Goal: Task Accomplishment & Management: Manage account settings

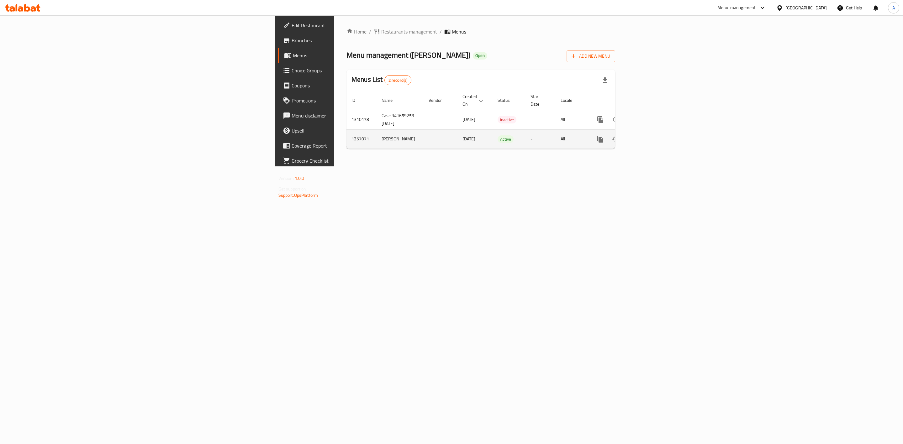
click at [347, 130] on td "1257071" at bounding box center [362, 139] width 30 height 19
copy td "1257071"
click at [628, 167] on div "Home / Restaurants management / Menus Menu management ( Andra ) Open Add New Me…" at bounding box center [481, 90] width 294 height 151
click at [347, 111] on td "1310178" at bounding box center [362, 120] width 30 height 20
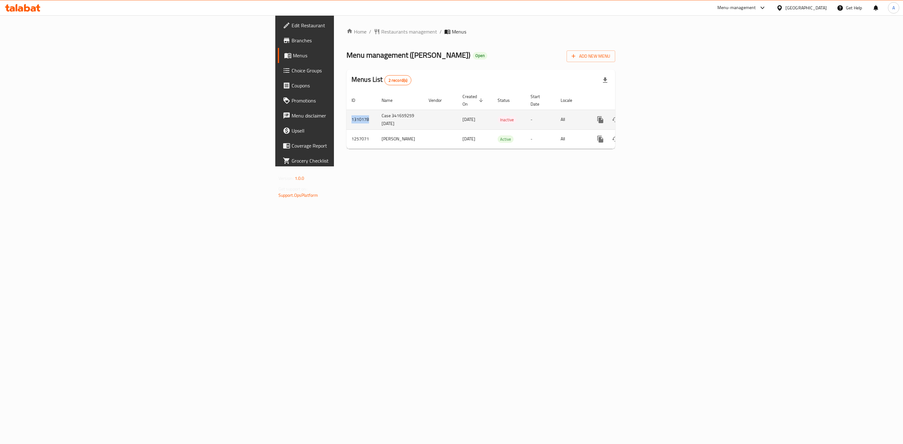
click at [347, 111] on td "1310178" at bounding box center [362, 120] width 30 height 20
copy td "1310178"
click at [649, 117] on icon "enhanced table" at bounding box center [646, 120] width 6 height 6
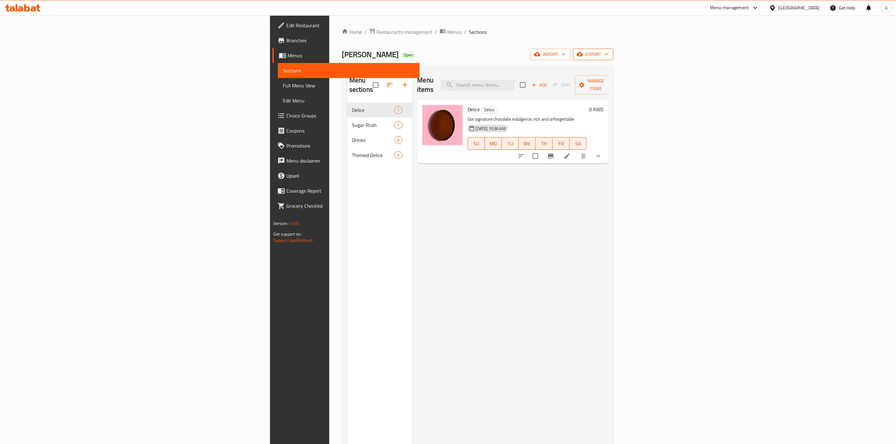
click at [613, 50] on button "export" at bounding box center [593, 55] width 40 height 12
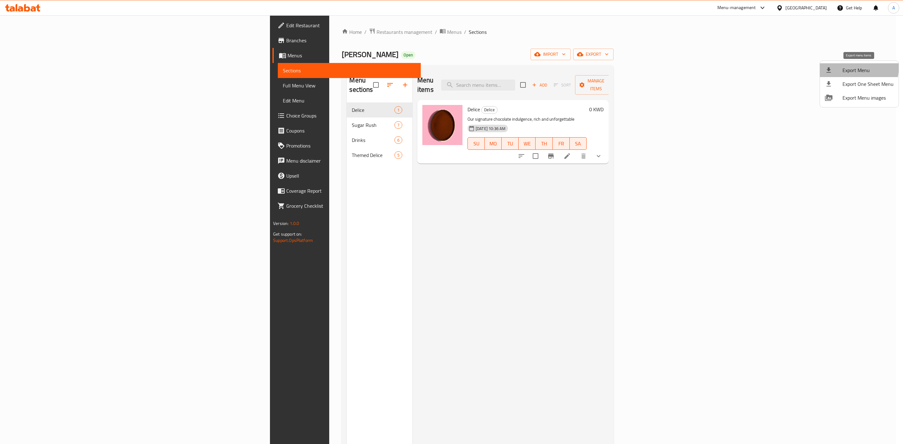
click at [840, 66] on li "Export Menu" at bounding box center [859, 70] width 79 height 14
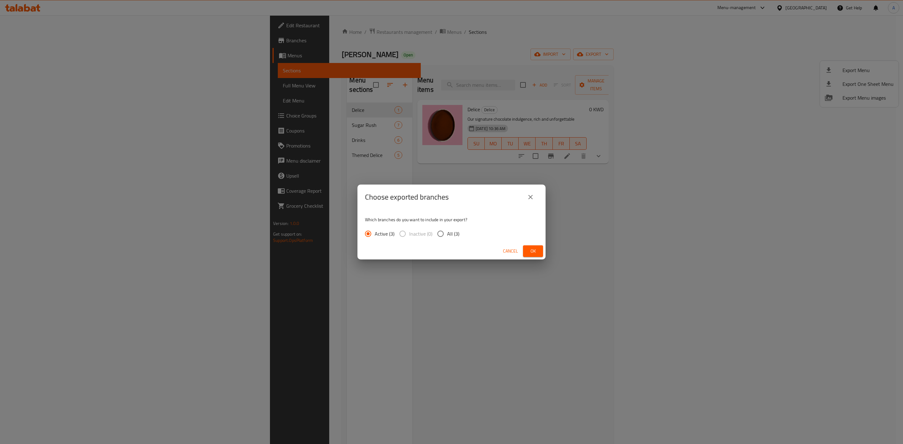
click at [440, 234] on input "All (3)" at bounding box center [440, 233] width 13 height 13
radio input "true"
click at [534, 250] on span "Ok" at bounding box center [533, 251] width 10 height 8
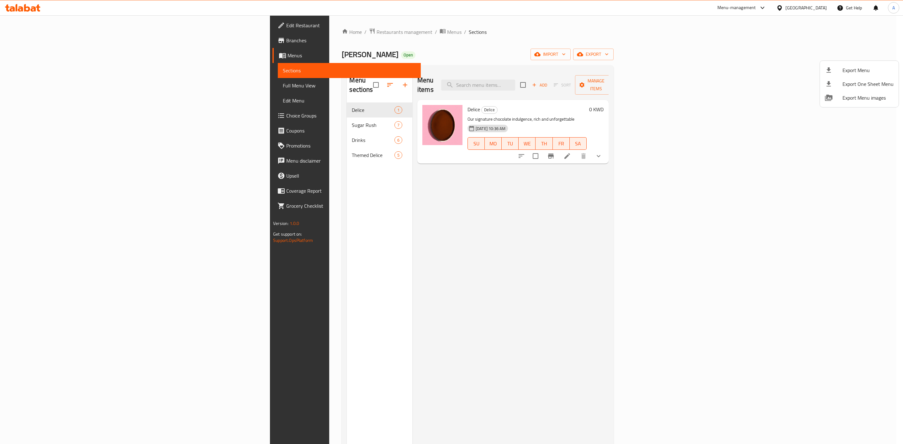
click at [18, 35] on div at bounding box center [451, 222] width 903 height 444
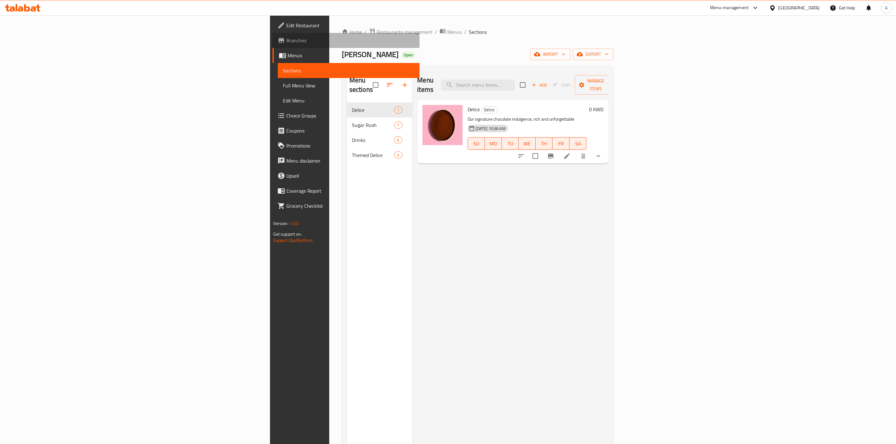
click at [273, 35] on link "Branches" at bounding box center [346, 40] width 147 height 15
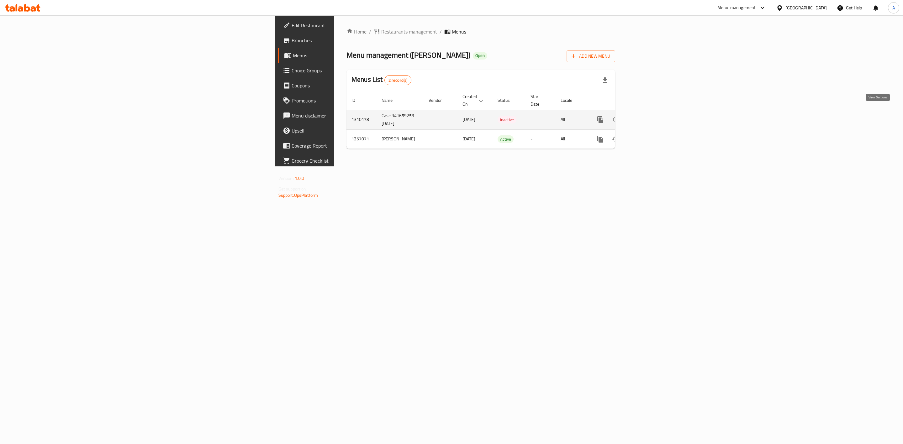
click at [650, 116] on icon "enhanced table" at bounding box center [646, 120] width 8 height 8
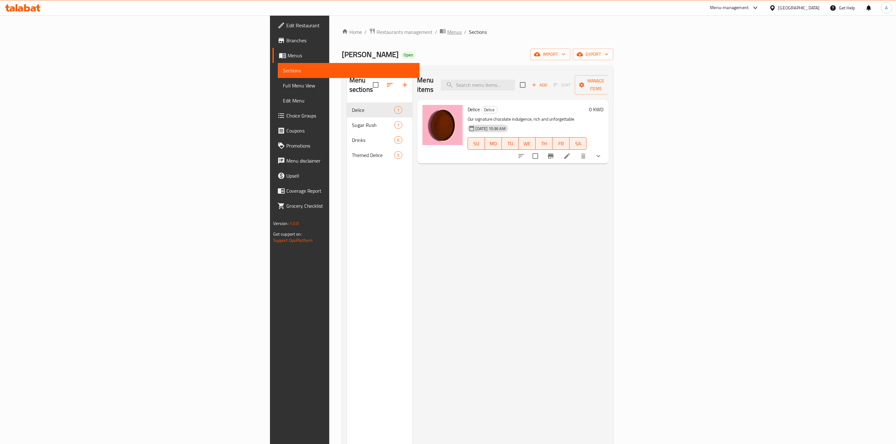
click at [447, 32] on span "Menus" at bounding box center [454, 32] width 14 height 8
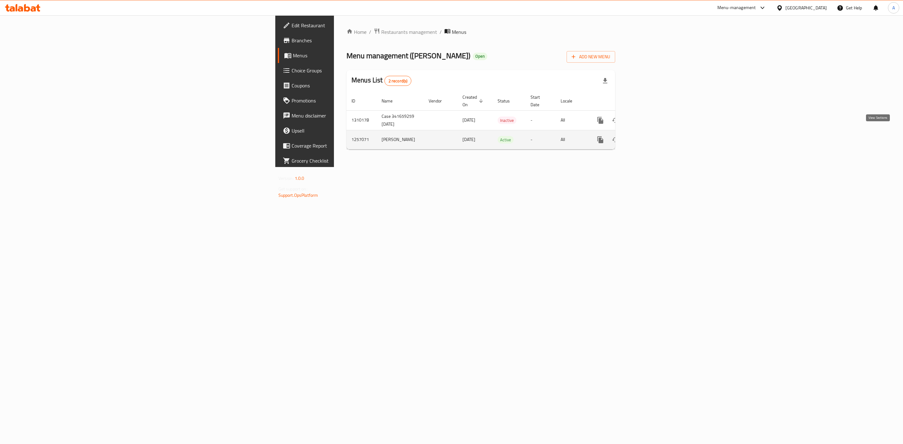
click at [653, 134] on link "enhanced table" at bounding box center [645, 139] width 15 height 15
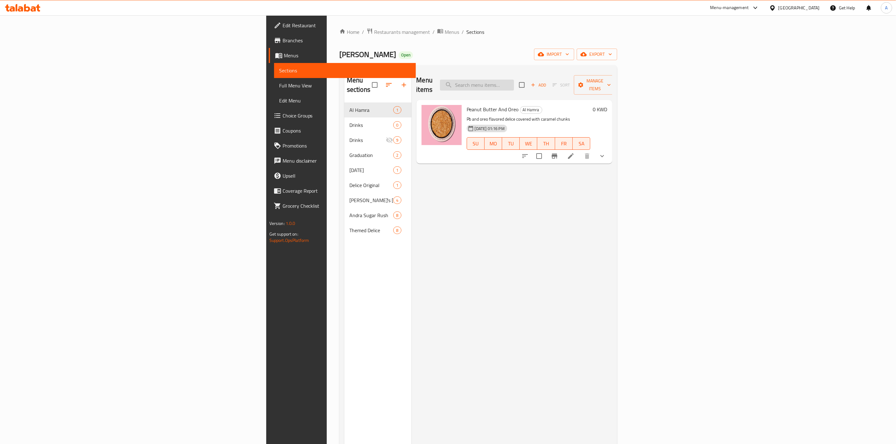
click at [514, 82] on input "search" at bounding box center [477, 85] width 74 height 11
type input "Br"
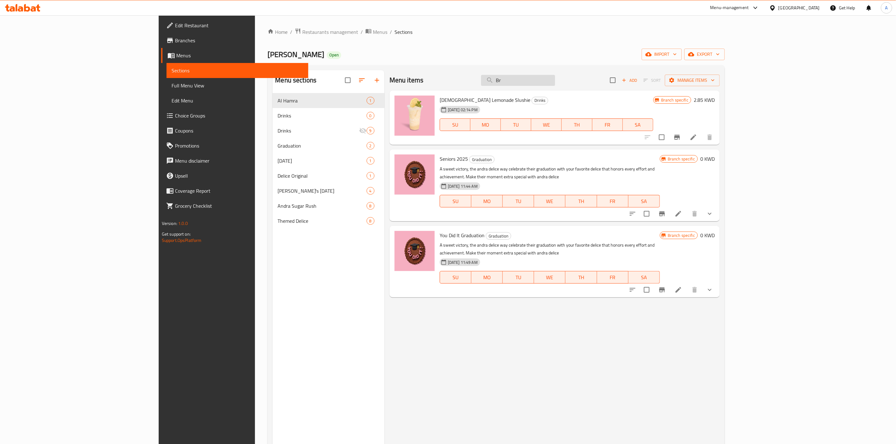
click at [555, 80] on input "Br" at bounding box center [518, 80] width 74 height 11
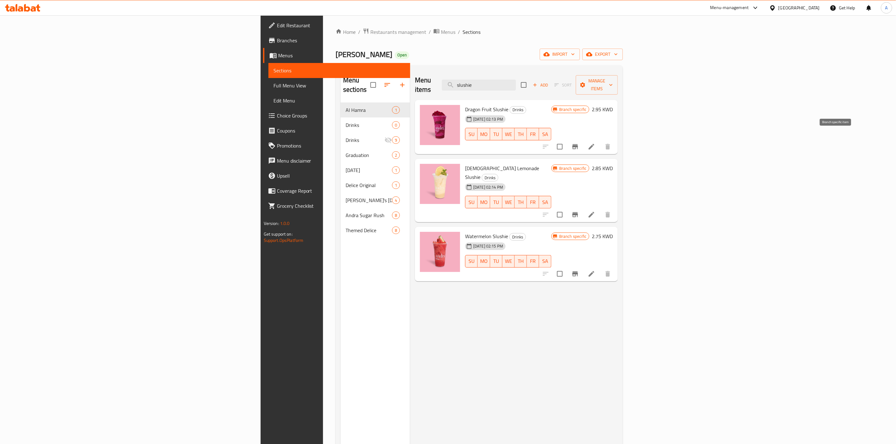
type input "slushie"
click at [579, 143] on icon "Branch-specific-item" at bounding box center [575, 147] width 8 height 8
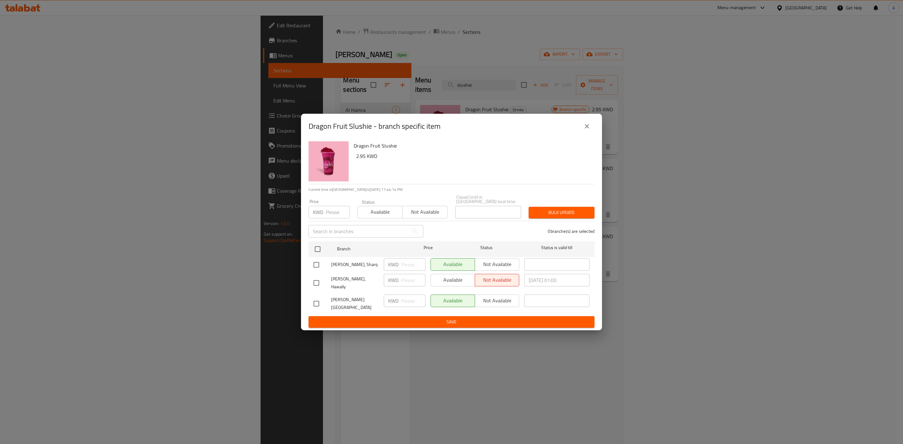
click at [588, 130] on icon "close" at bounding box center [587, 127] width 8 height 8
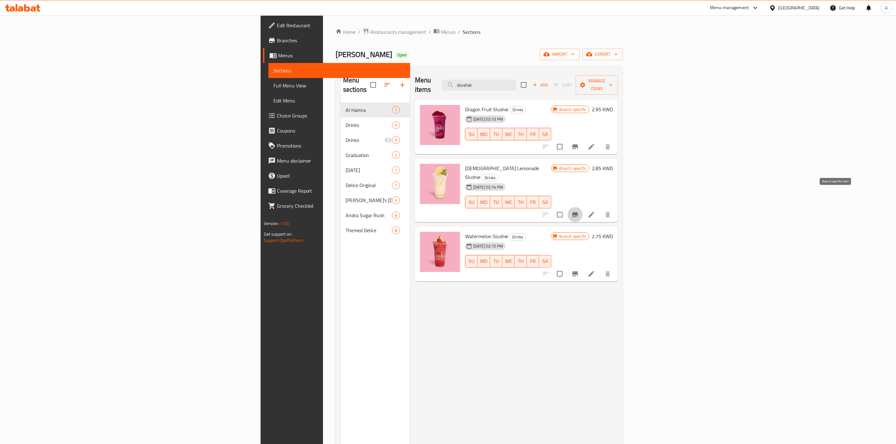
click at [583, 207] on button "Branch-specific-item" at bounding box center [575, 214] width 15 height 15
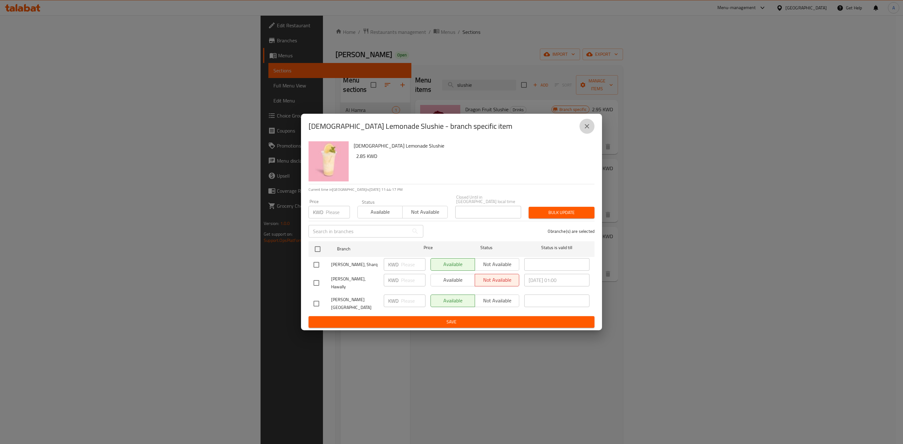
click at [586, 129] on icon "close" at bounding box center [587, 126] width 4 height 4
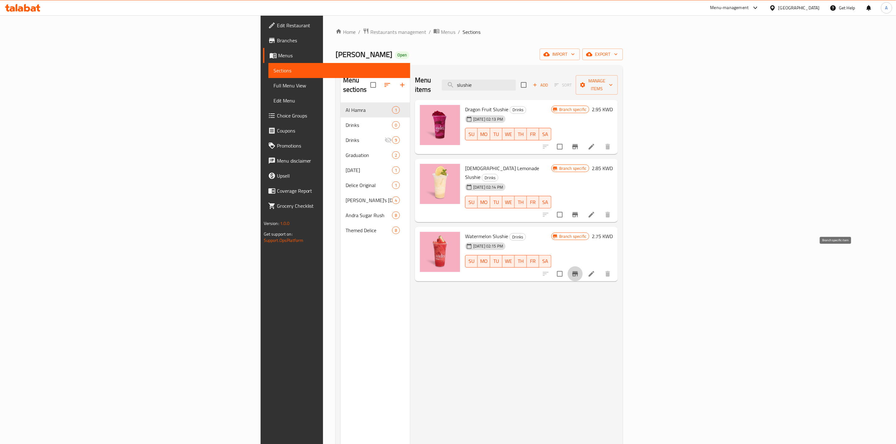
click at [578, 272] on icon "Branch-specific-item" at bounding box center [575, 274] width 6 height 5
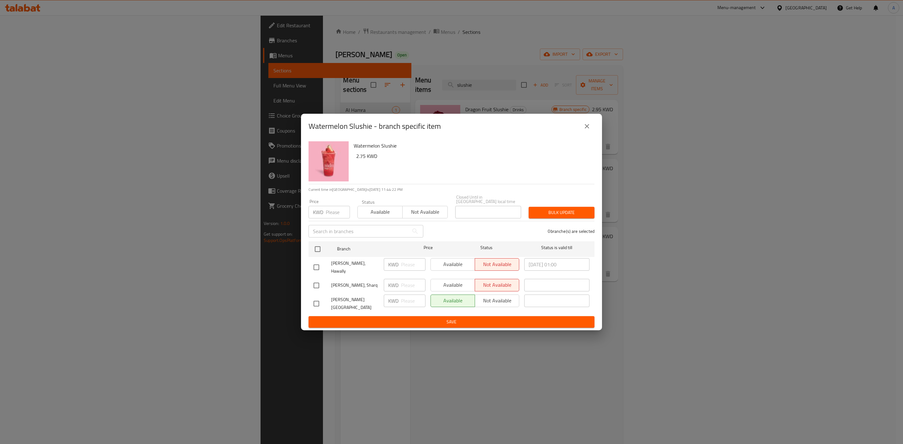
click at [585, 130] on icon "close" at bounding box center [587, 127] width 8 height 8
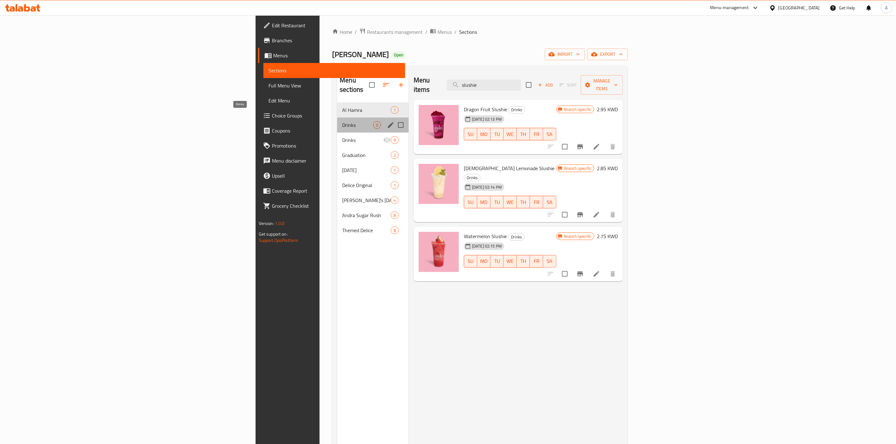
click at [342, 121] on span "Drinks" at bounding box center [357, 125] width 31 height 8
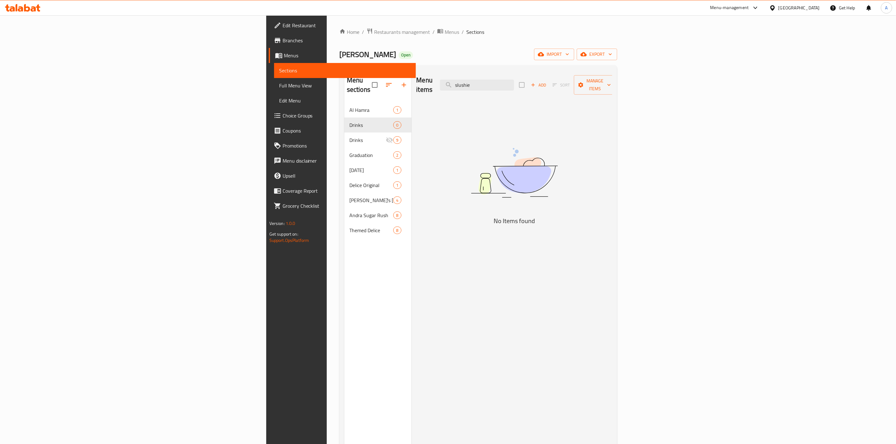
click at [339, 31] on ol "Home / Restaurants management / Menus / Sections" at bounding box center [478, 32] width 278 height 8
click at [445, 31] on span "Menus" at bounding box center [452, 32] width 14 height 8
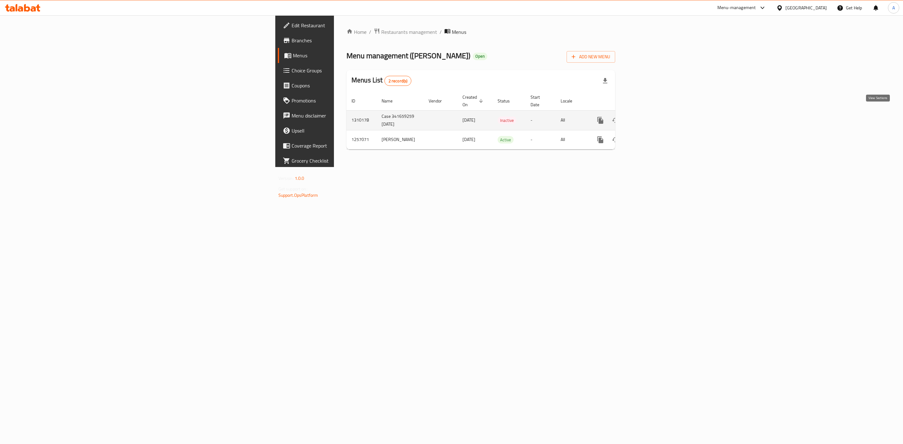
click at [649, 118] on icon "enhanced table" at bounding box center [646, 121] width 6 height 6
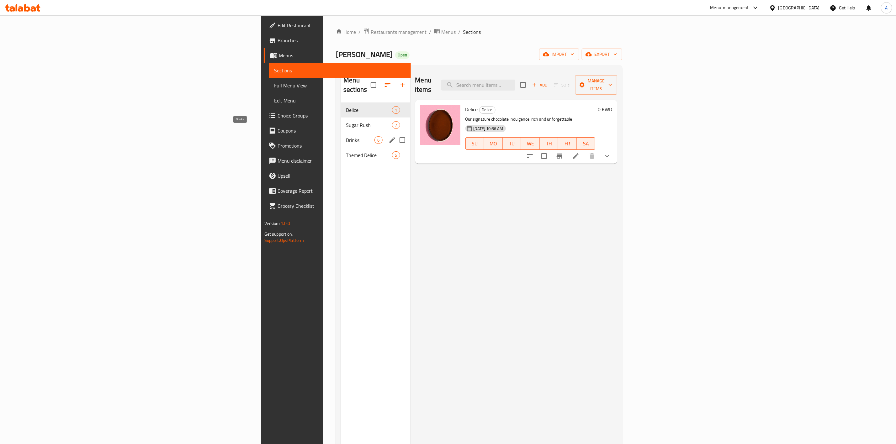
click at [346, 136] on span "Drinks" at bounding box center [360, 140] width 29 height 8
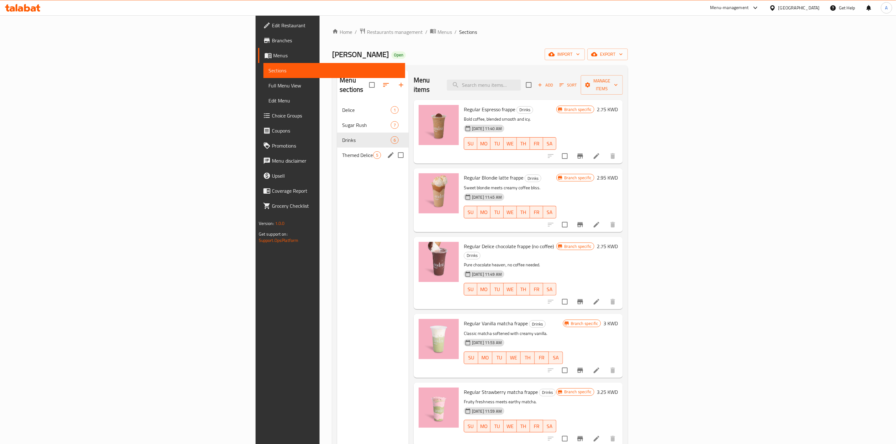
click at [337, 148] on div "Themed Delice 5" at bounding box center [373, 155] width 72 height 15
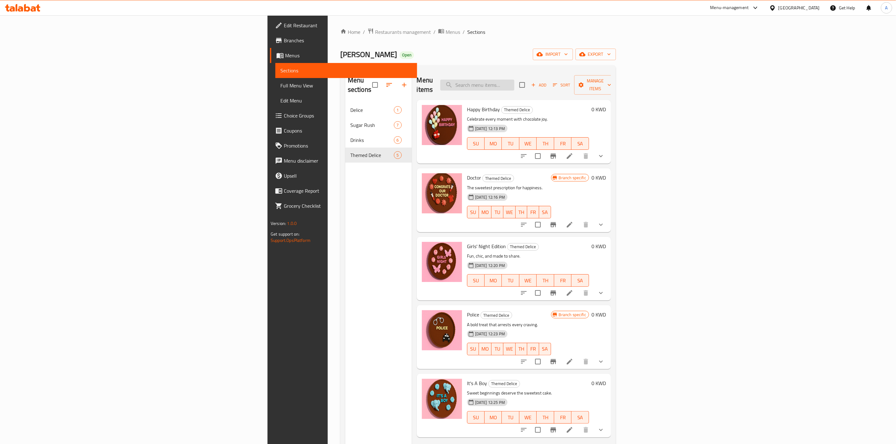
click at [514, 80] on input "search" at bounding box center [477, 85] width 74 height 11
paste input "Bueno hazelnut"
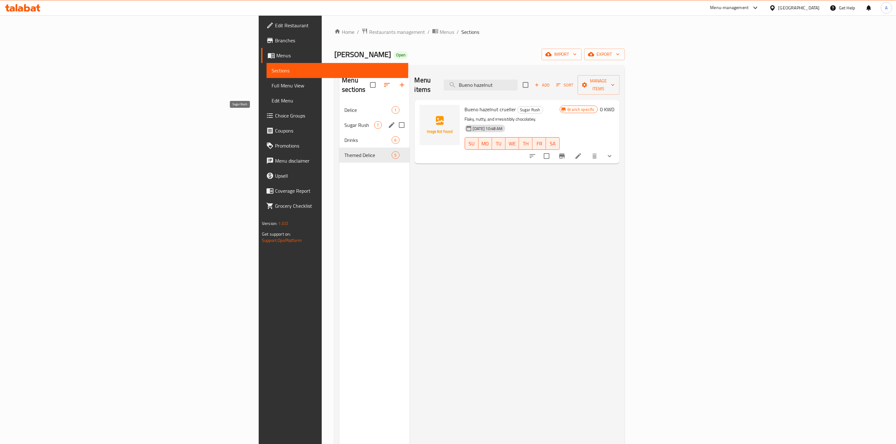
click at [344, 121] on span "Sugar Rush" at bounding box center [358, 125] width 29 height 8
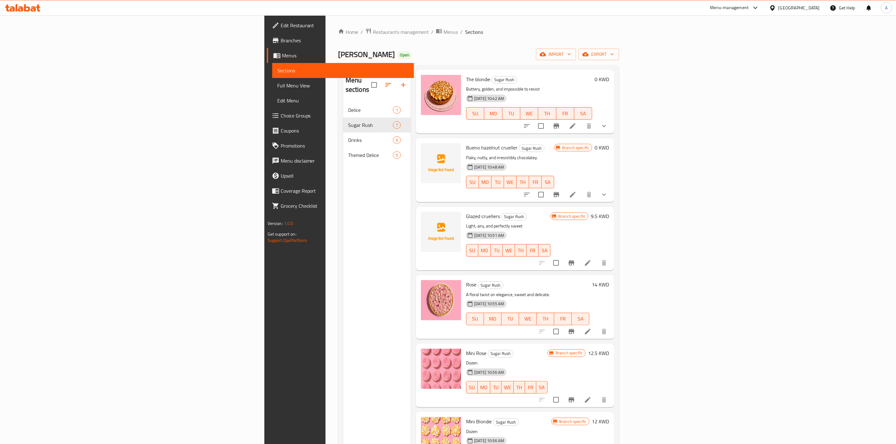
scroll to position [47, 0]
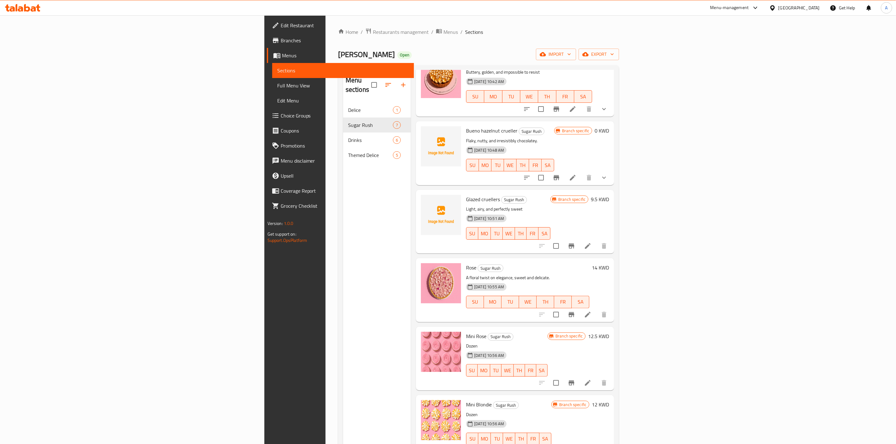
click at [466, 137] on p "Flaky, nutty, and irresistibly chocolatey." at bounding box center [510, 141] width 88 height 8
click at [564, 172] on button "Branch-specific-item" at bounding box center [556, 177] width 15 height 15
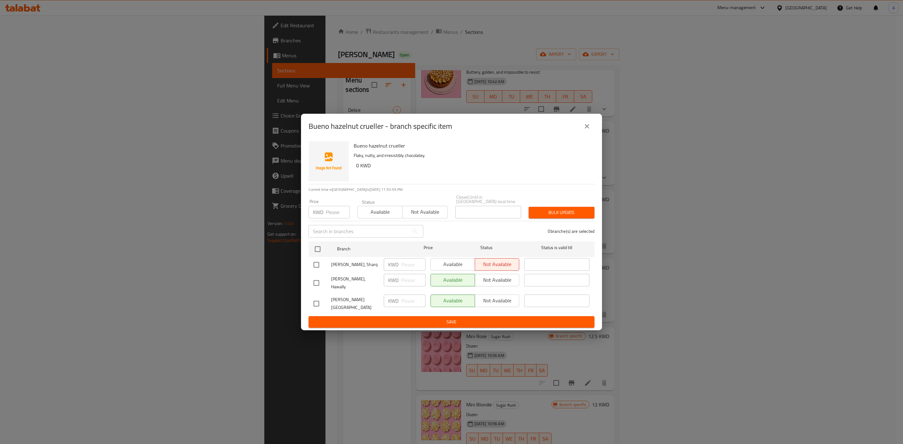
click at [585, 130] on icon "close" at bounding box center [587, 127] width 8 height 8
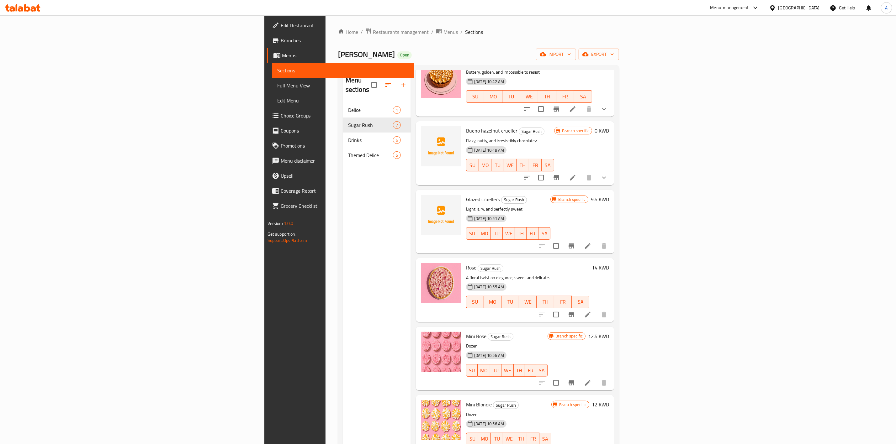
click at [466, 195] on span "Glazed cruellers" at bounding box center [483, 199] width 34 height 9
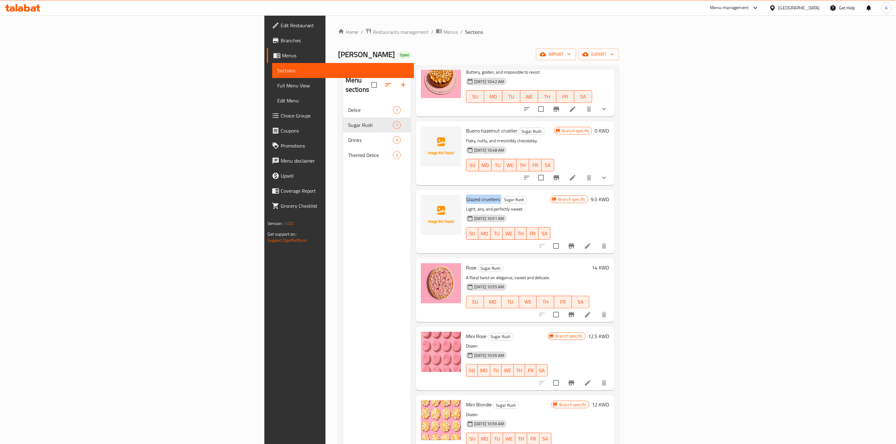
copy h6 "Glazed cruellers"
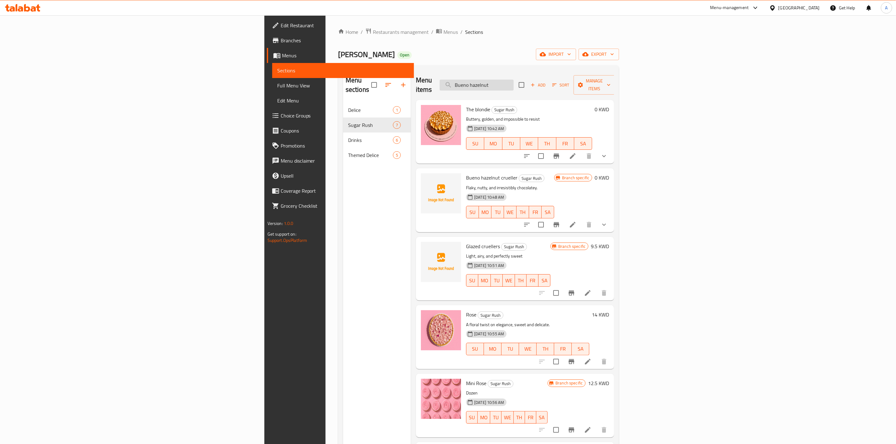
click at [514, 80] on input "Bueno hazelnut" at bounding box center [477, 85] width 74 height 11
paste input "Glazed cruellers"
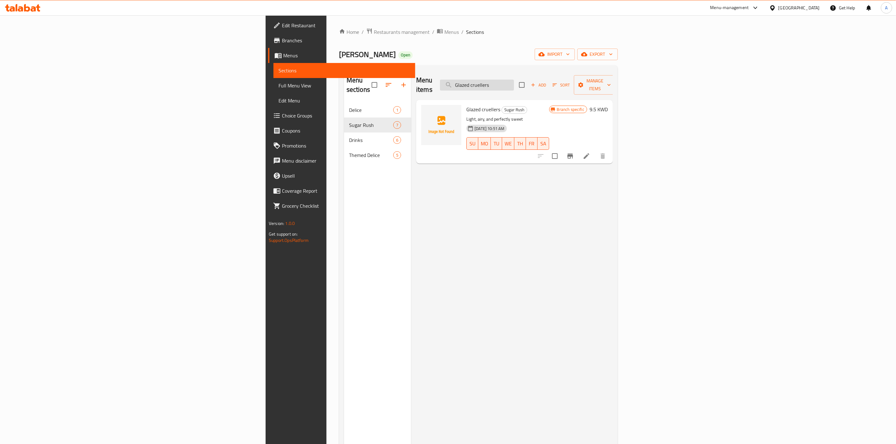
click at [514, 80] on input "Glazed cruellers" at bounding box center [477, 85] width 74 height 11
paste input "Peanut butter & Oreo"
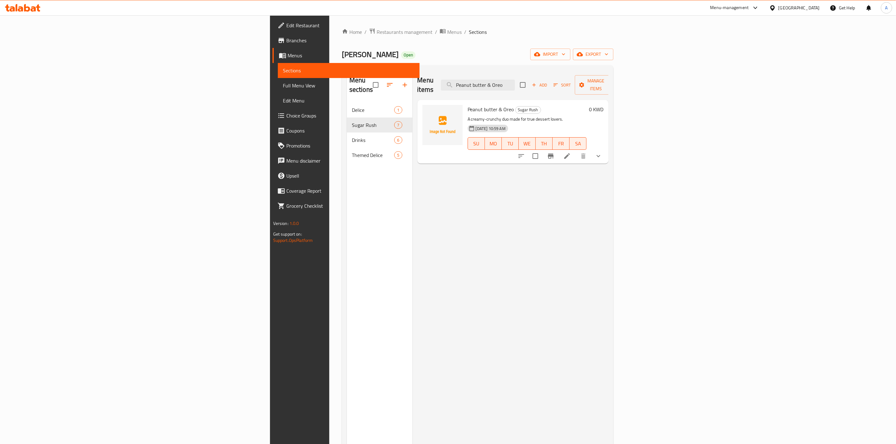
type input "Peanut butter & Oreo"
click at [602, 152] on icon "show more" at bounding box center [599, 156] width 8 height 8
click at [515, 80] on input "Peanut butter & Oreo" at bounding box center [478, 85] width 74 height 11
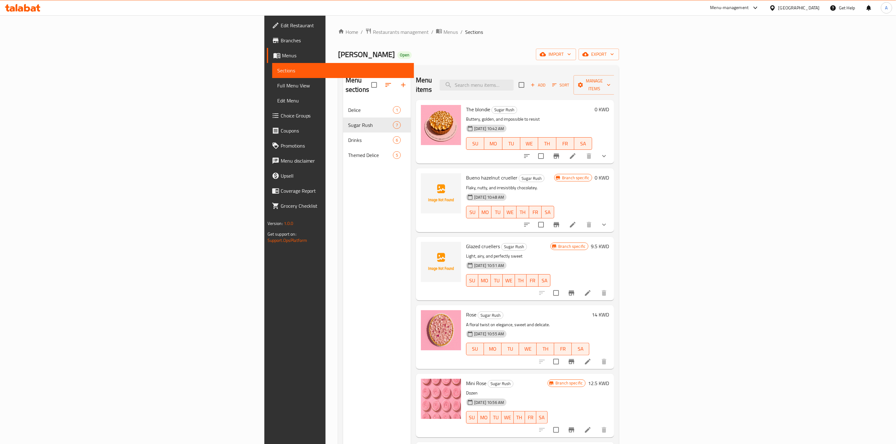
click at [612, 219] on button "show more" at bounding box center [604, 224] width 15 height 15
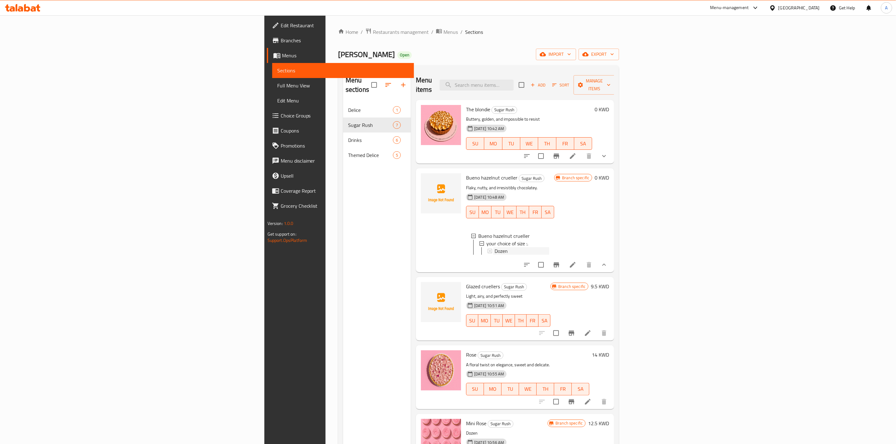
click at [495, 247] on span "Dozen" at bounding box center [501, 251] width 13 height 8
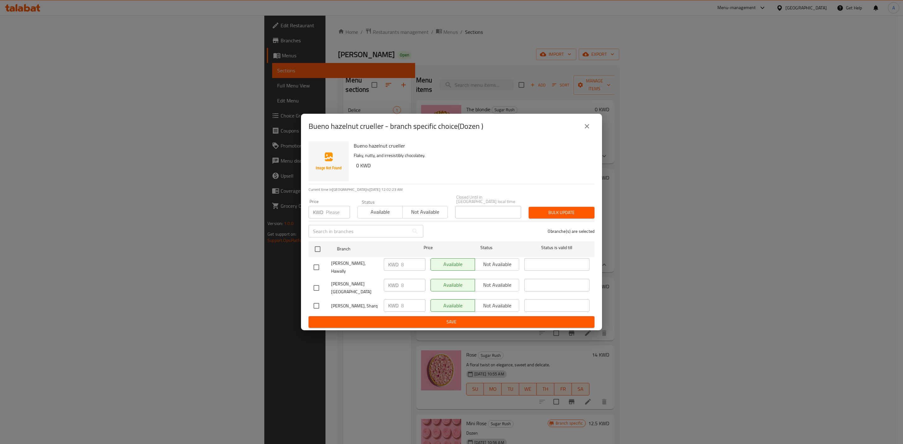
click at [586, 129] on icon "close" at bounding box center [587, 126] width 4 height 4
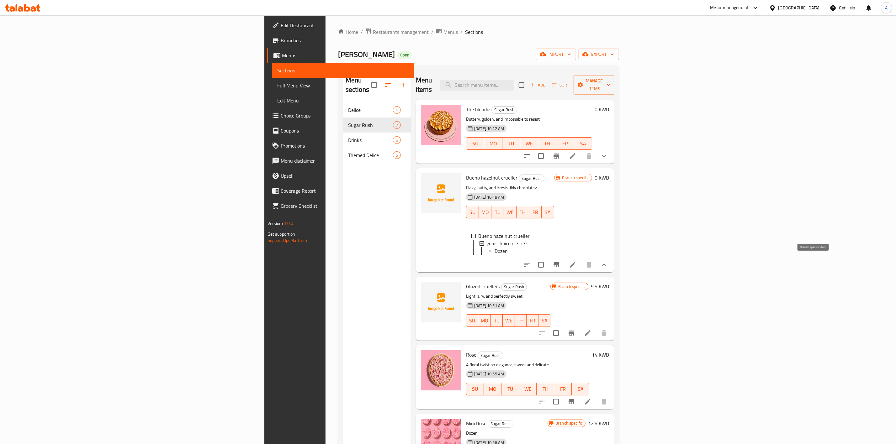
click at [559, 263] on icon "Branch-specific-item" at bounding box center [557, 265] width 6 height 5
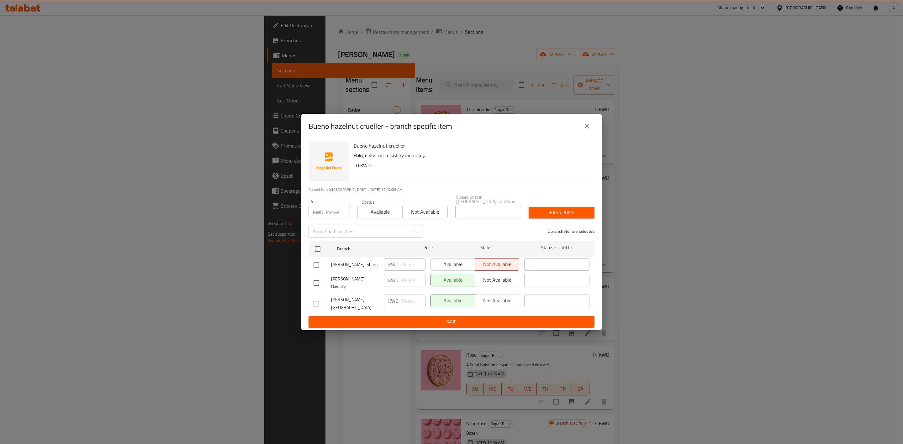
click at [586, 129] on icon "close" at bounding box center [587, 126] width 4 height 4
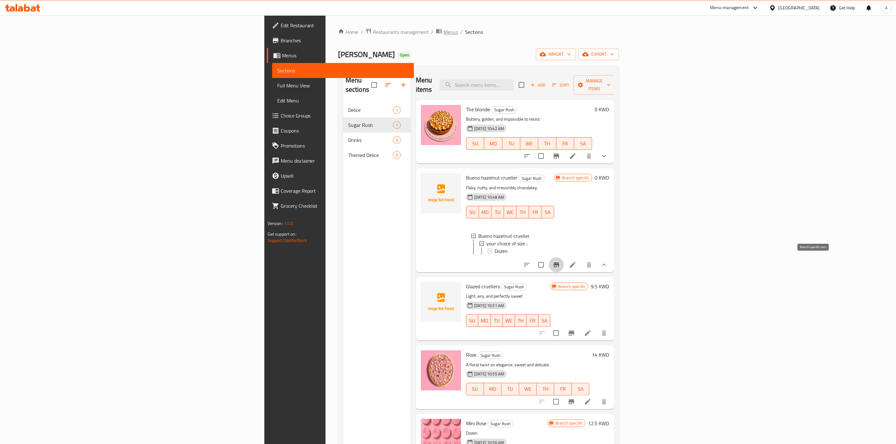
click at [443, 29] on span "Menus" at bounding box center [450, 32] width 14 height 8
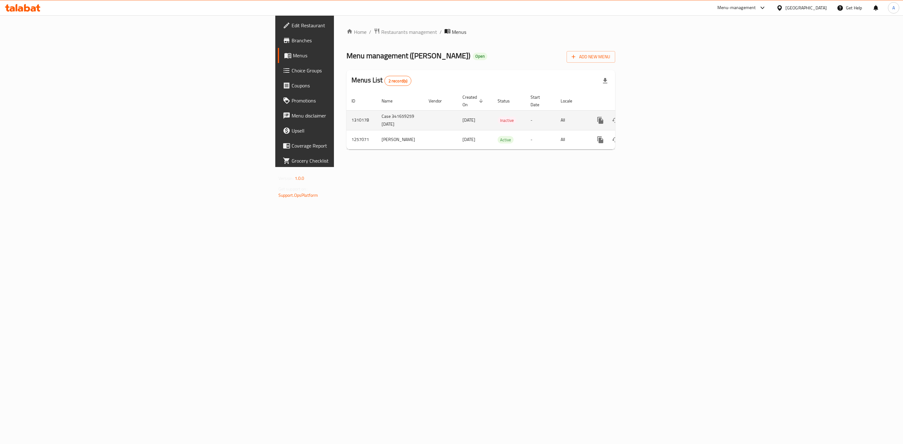
click at [347, 110] on td "1310178" at bounding box center [362, 120] width 30 height 20
copy td "1310178"
click at [347, 134] on td "1257071" at bounding box center [362, 139] width 30 height 19
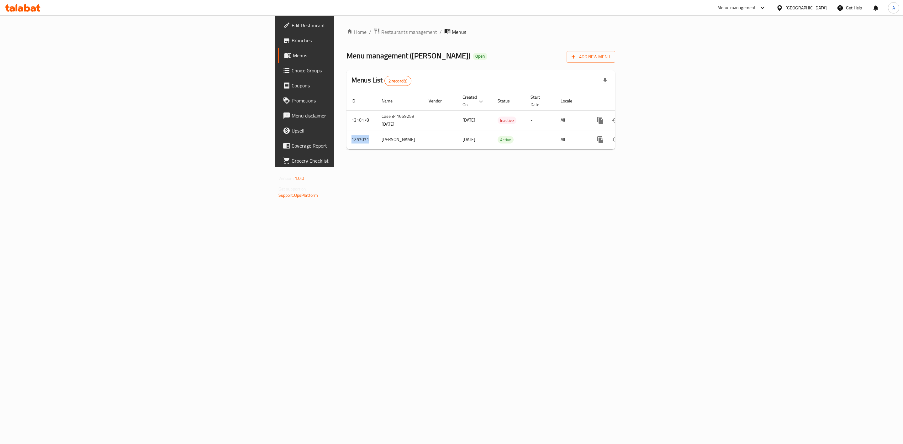
copy td "1257071"
click at [821, 6] on div "[GEOGRAPHIC_DATA]" at bounding box center [806, 7] width 41 height 7
click at [743, 136] on div "[GEOGRAPHIC_DATA]" at bounding box center [759, 135] width 51 height 14
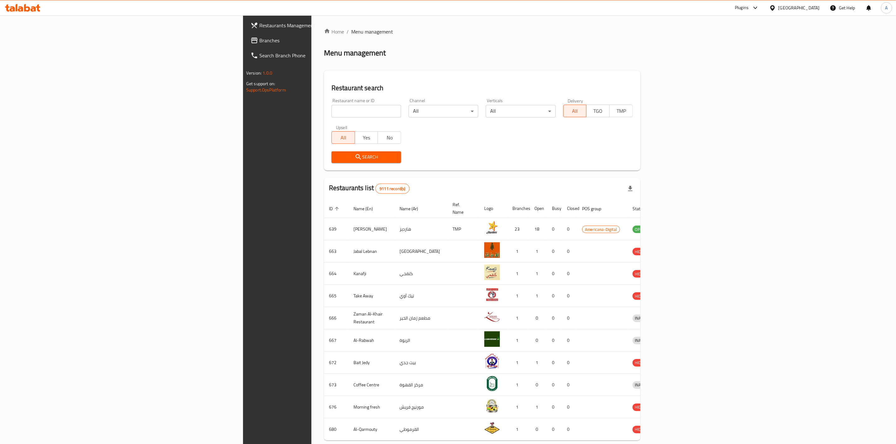
click at [332, 104] on div "Restaurant name or ID Restaurant name or ID" at bounding box center [367, 107] width 70 height 19
click at [332, 110] on input "search" at bounding box center [367, 111] width 70 height 13
paste input "697643"
type input "697643"
click at [337, 159] on span "Search" at bounding box center [367, 157] width 60 height 8
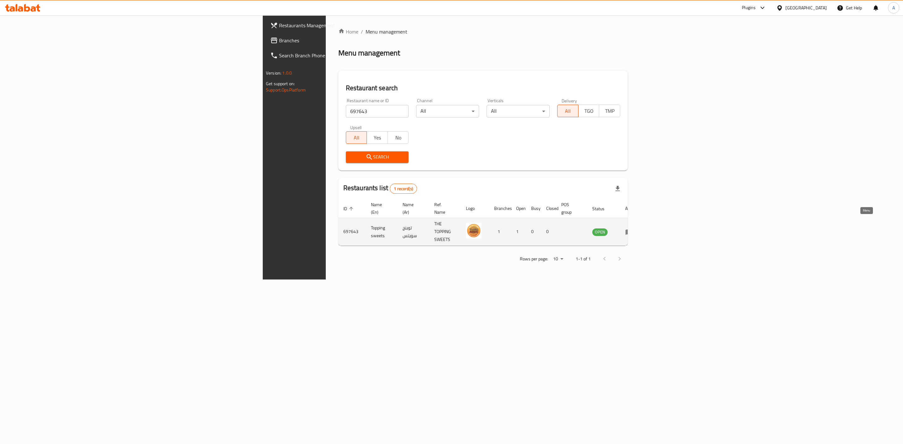
click at [637, 228] on link "enhanced table" at bounding box center [631, 232] width 12 height 8
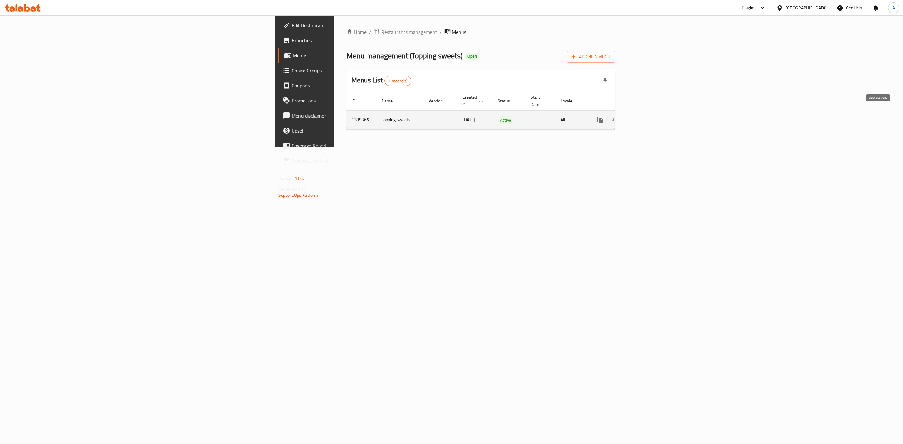
click at [650, 116] on icon "enhanced table" at bounding box center [646, 120] width 8 height 8
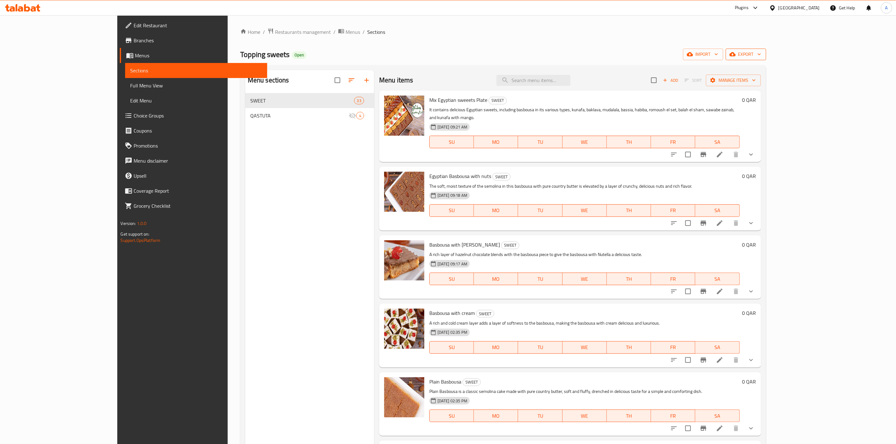
click at [761, 53] on span "export" at bounding box center [746, 54] width 30 height 8
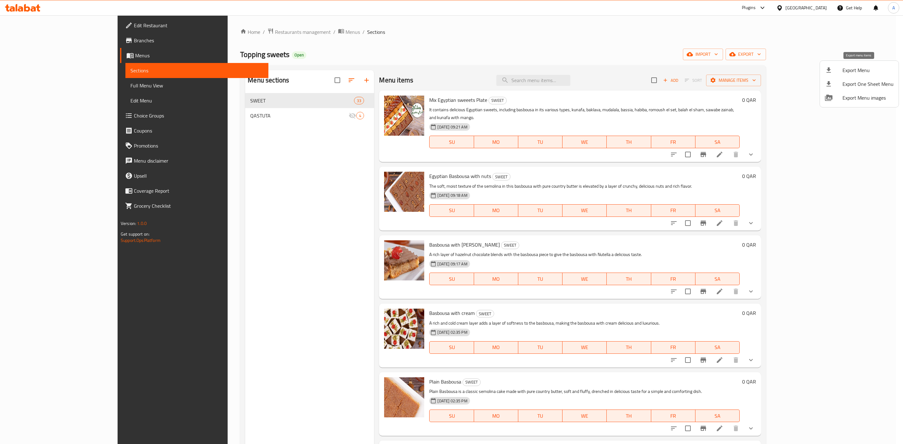
click at [842, 73] on div at bounding box center [834, 70] width 18 height 8
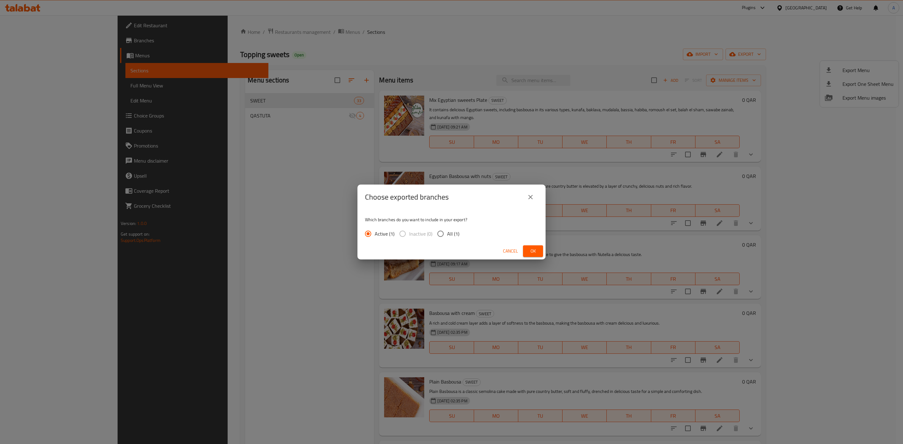
click at [437, 235] on input "All (1)" at bounding box center [440, 233] width 13 height 13
radio input "true"
click at [526, 247] on button "Ok" at bounding box center [533, 252] width 20 height 12
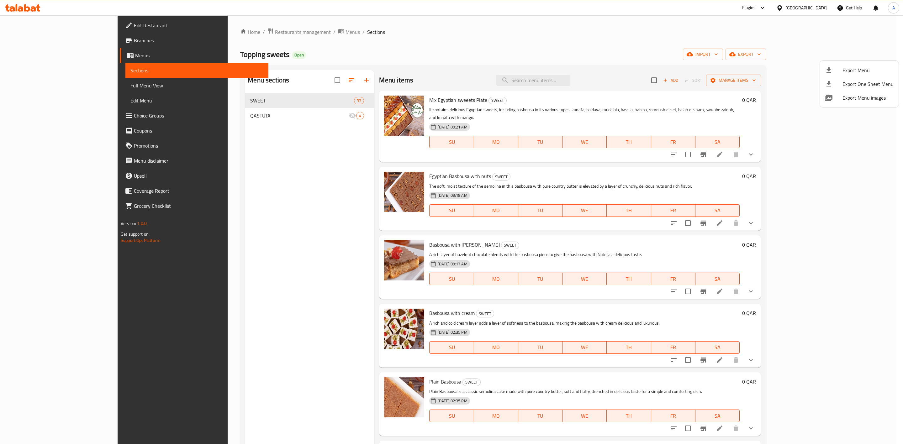
click at [25, 44] on div at bounding box center [451, 222] width 903 height 444
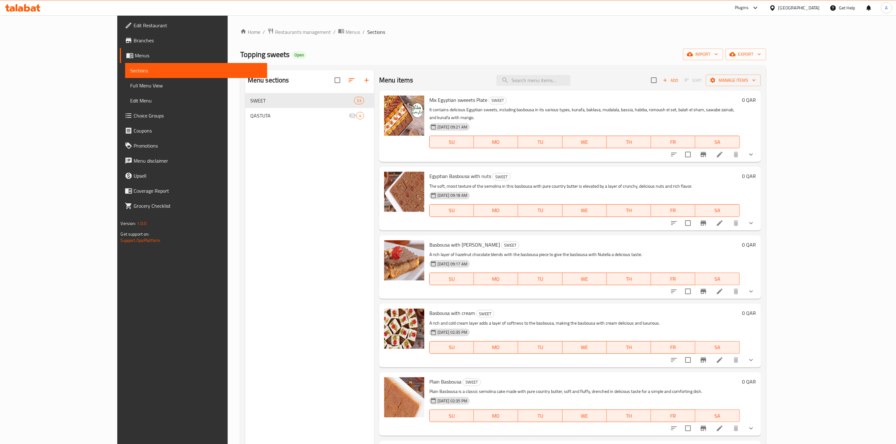
click at [134, 38] on span "Branches" at bounding box center [198, 41] width 128 height 8
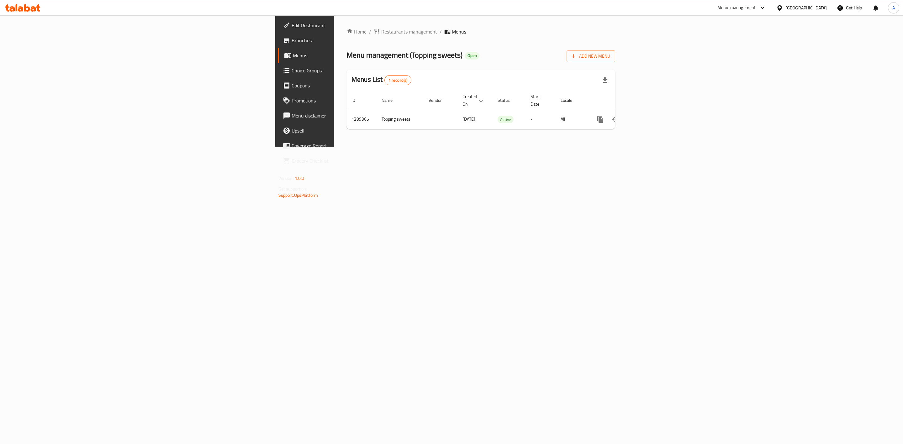
click at [292, 40] on span "Branches" at bounding box center [357, 41] width 130 height 8
click at [650, 116] on icon "enhanced table" at bounding box center [646, 120] width 8 height 8
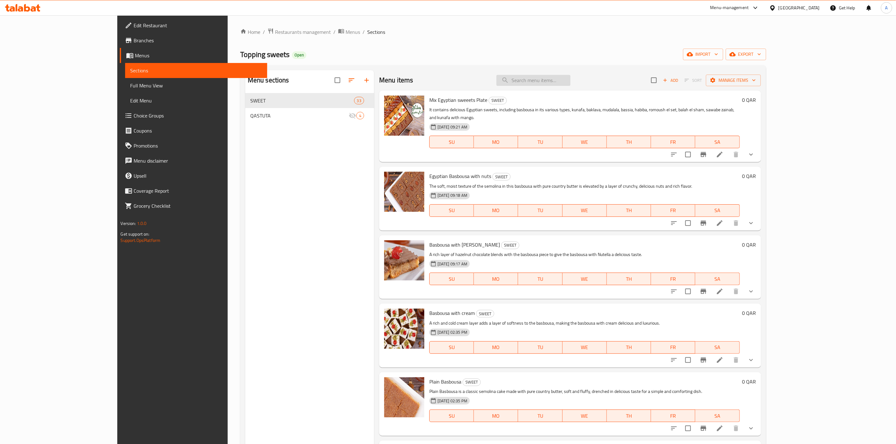
click at [570, 77] on input "search" at bounding box center [533, 80] width 74 height 11
paste input "Kunafa with cream and custard"
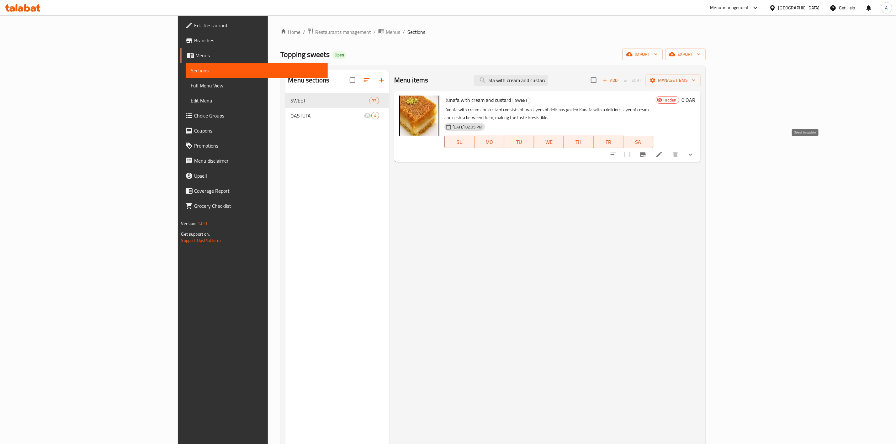
type input "Kunafa with cream and custard"
click at [634, 148] on input "checkbox" at bounding box center [627, 154] width 13 height 13
checkbox input "true"
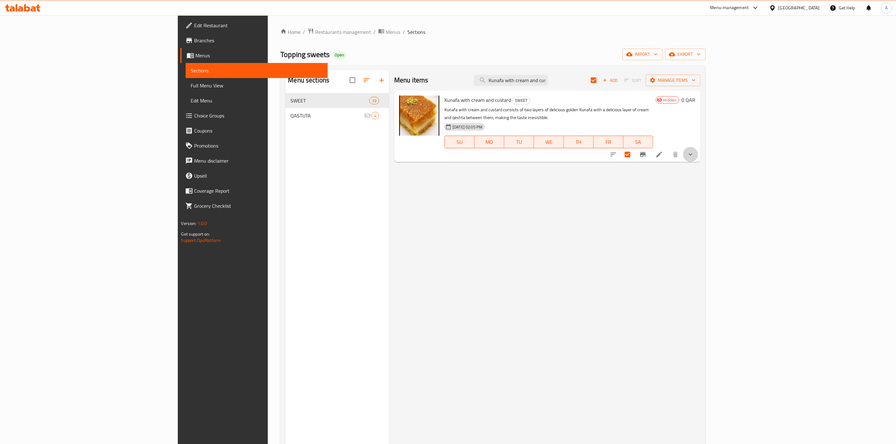
click at [698, 149] on button "show more" at bounding box center [690, 154] width 15 height 15
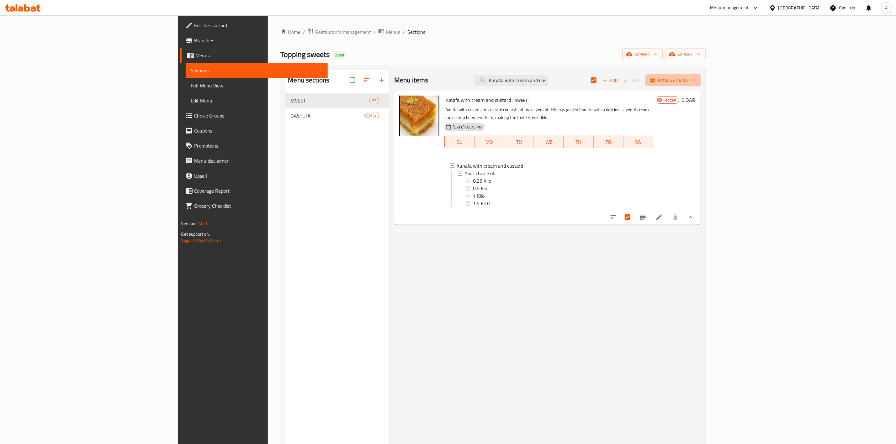
click at [696, 77] on span "Manage items" at bounding box center [673, 81] width 45 height 8
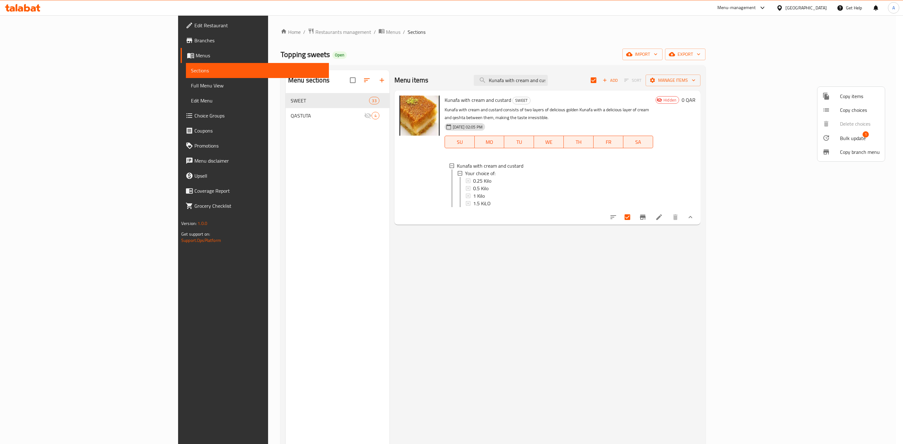
click at [842, 138] on span "Bulk update" at bounding box center [853, 139] width 26 height 8
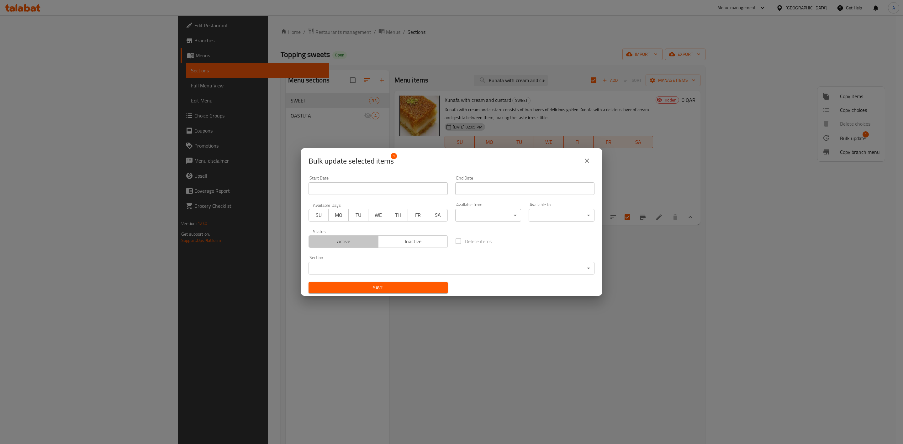
click at [347, 246] on span "Active" at bounding box center [343, 241] width 65 height 9
click at [364, 287] on span "Save" at bounding box center [378, 288] width 129 height 8
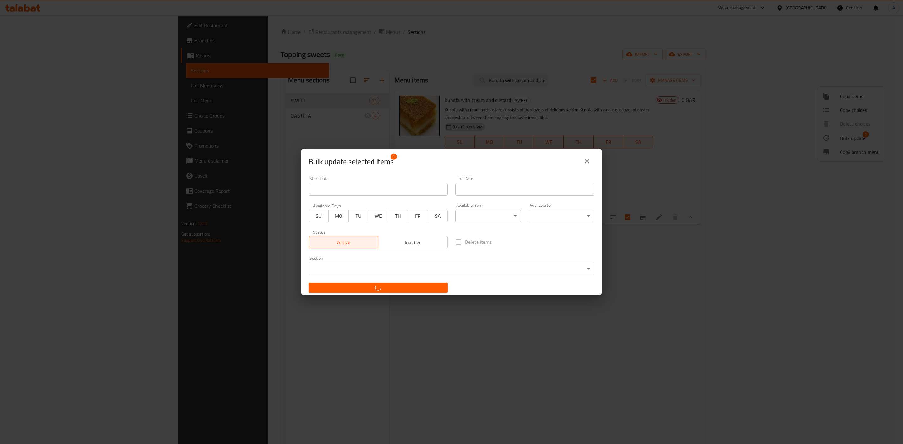
checkbox input "false"
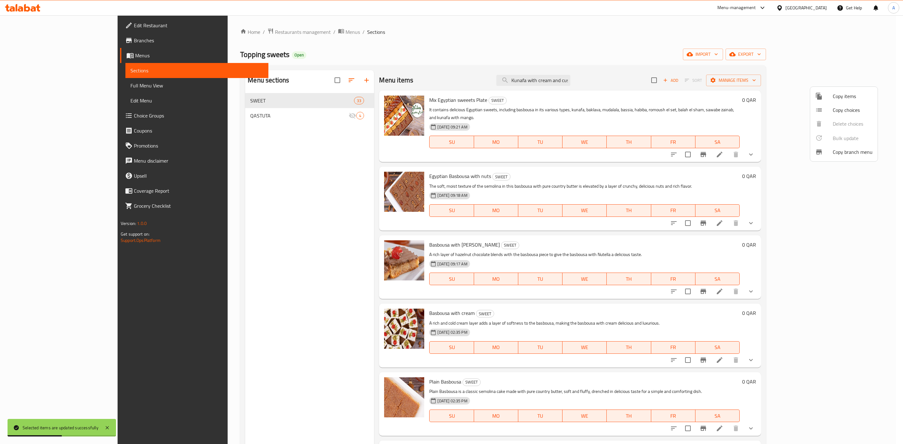
click at [729, 179] on div at bounding box center [451, 222] width 903 height 444
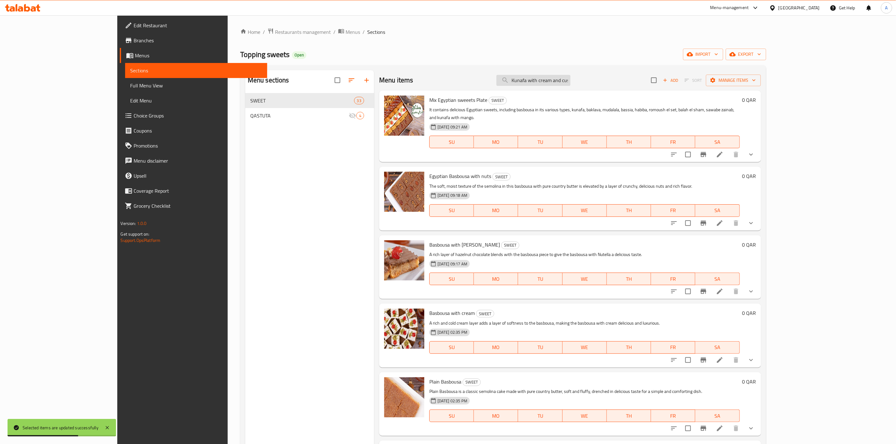
click at [570, 83] on input "Kunafa with cream and custard" at bounding box center [533, 80] width 74 height 11
paste input "[PERSON_NAME] Cake"
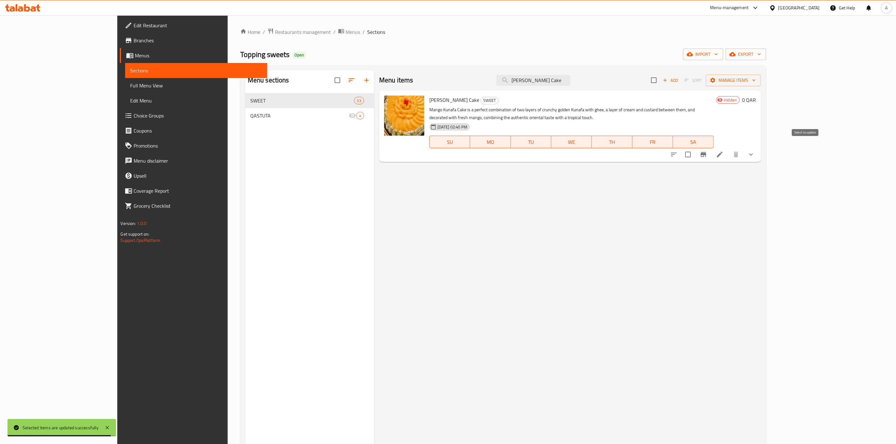
type input "[PERSON_NAME] Cake"
click at [695, 149] on input "checkbox" at bounding box center [688, 154] width 13 height 13
checkbox input "true"
click at [761, 76] on button "Manage items" at bounding box center [733, 81] width 55 height 12
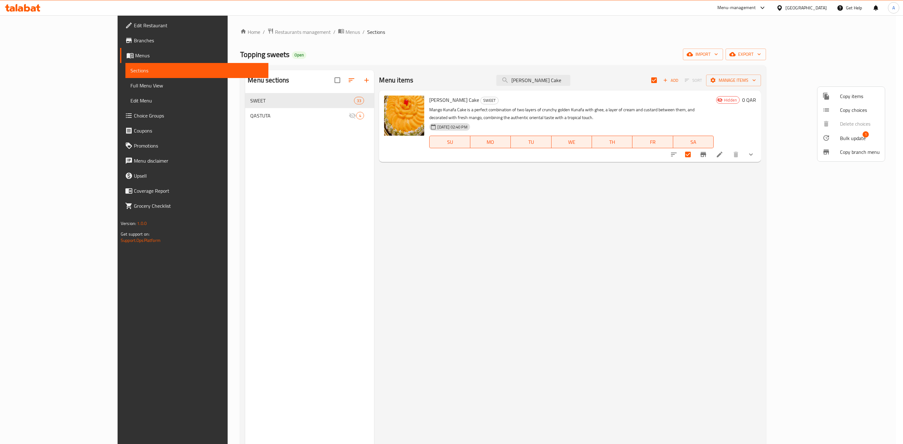
click at [840, 140] on span "Bulk update" at bounding box center [853, 139] width 26 height 8
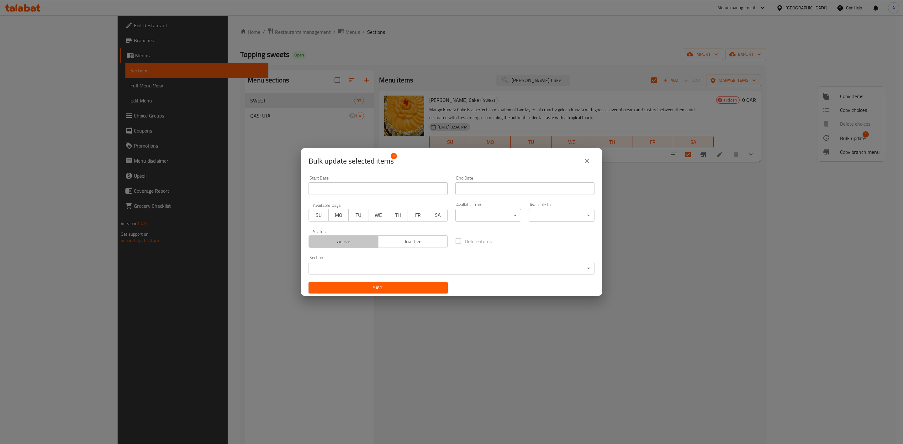
click at [364, 239] on span "Active" at bounding box center [343, 241] width 65 height 9
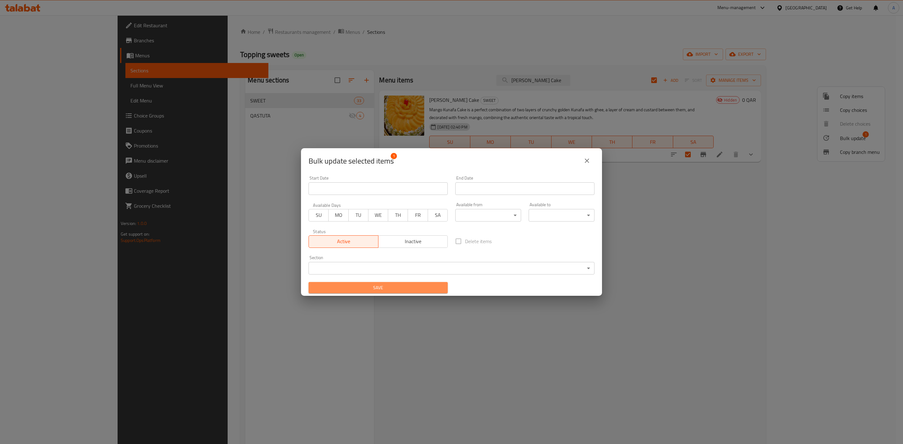
click at [388, 282] on button "Save" at bounding box center [378, 288] width 139 height 12
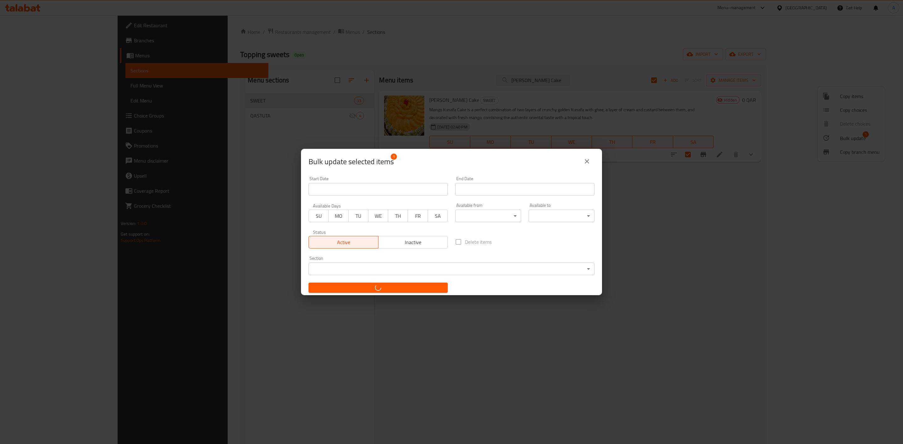
checkbox input "false"
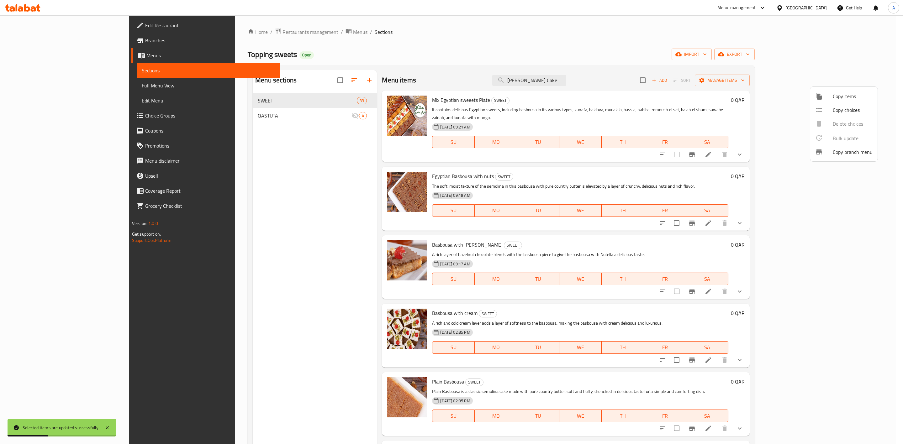
click at [698, 74] on div at bounding box center [451, 222] width 903 height 444
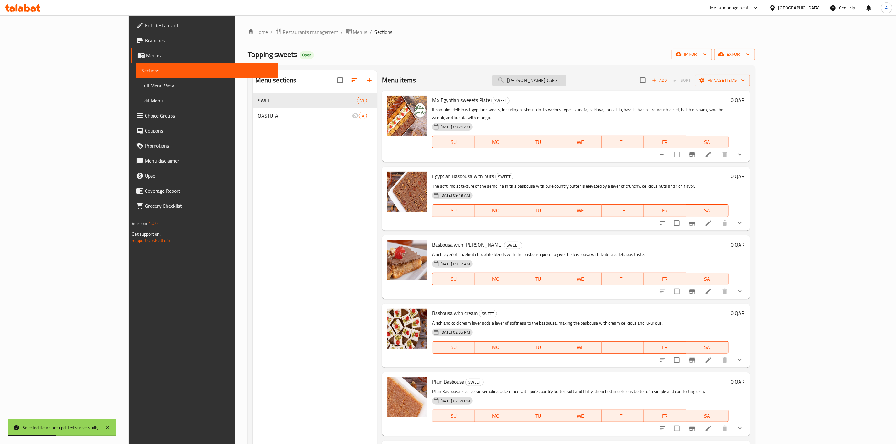
click at [566, 81] on input "[PERSON_NAME] Cake" at bounding box center [529, 80] width 74 height 11
paste input "Egyptian baklava"
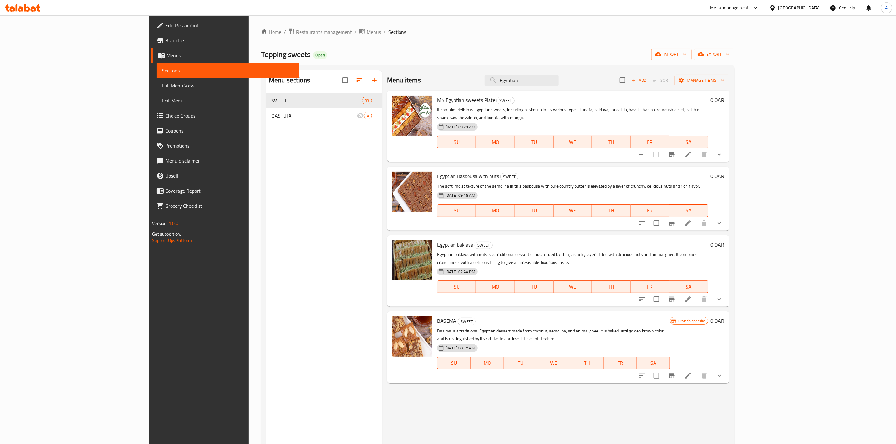
click at [266, 358] on div "Menu sections SWEET 33 QASTUTA 4" at bounding box center [324, 292] width 116 height 444
click at [614, 75] on div "Menu items Egyptian Add Sort Manage items" at bounding box center [558, 80] width 342 height 20
click at [559, 78] on input "Egyptian" at bounding box center [522, 80] width 74 height 11
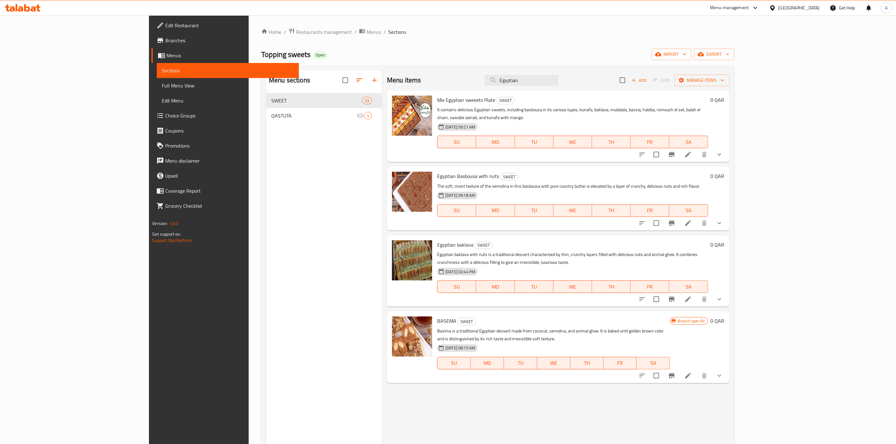
paste input "Baklava mix"
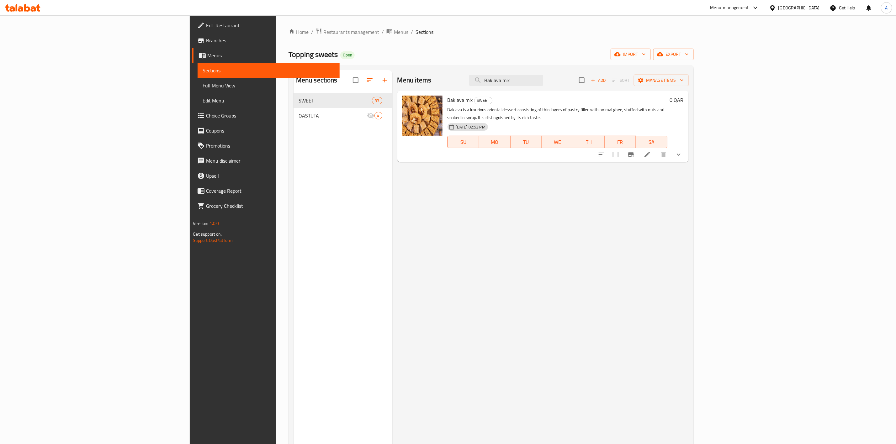
drag, startPoint x: 736, startPoint y: 231, endPoint x: 715, endPoint y: 215, distance: 25.9
click at [689, 231] on div "Menu items Baklava mix Add Sort Manage items Baklava mix SWEET Baklava is a lux…" at bounding box center [540, 292] width 296 height 444
click at [580, 72] on div "Menu items Baklava mix Add Sort Manage items" at bounding box center [542, 80] width 291 height 20
click at [596, 89] on div "Menu items Baklava mix Add Sort Manage items" at bounding box center [542, 80] width 291 height 20
click at [543, 82] on input "Baklava mix" at bounding box center [506, 80] width 74 height 11
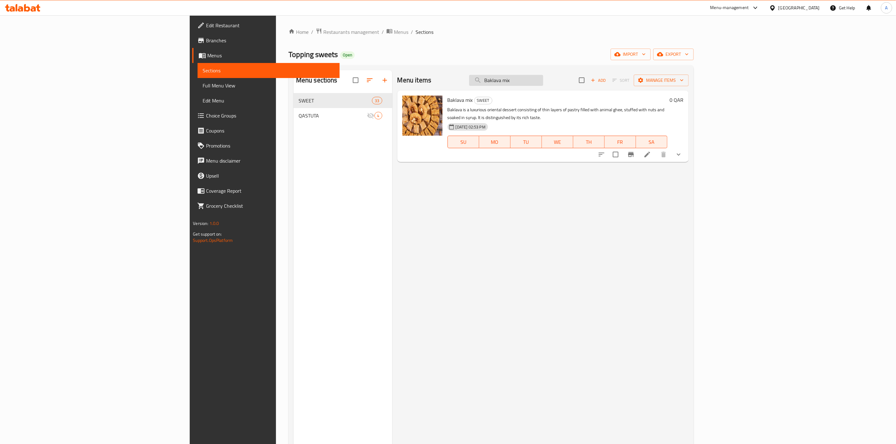
click at [543, 82] on input "Baklava mix" at bounding box center [506, 80] width 74 height 11
paste input "RUMOSH AL SET"
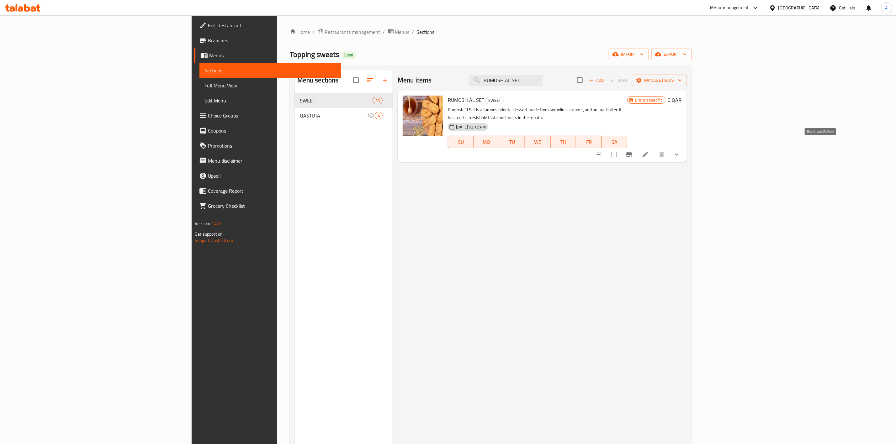
type input "RUMOSH AL SET"
click at [632, 152] on icon "Branch-specific-item" at bounding box center [629, 154] width 6 height 5
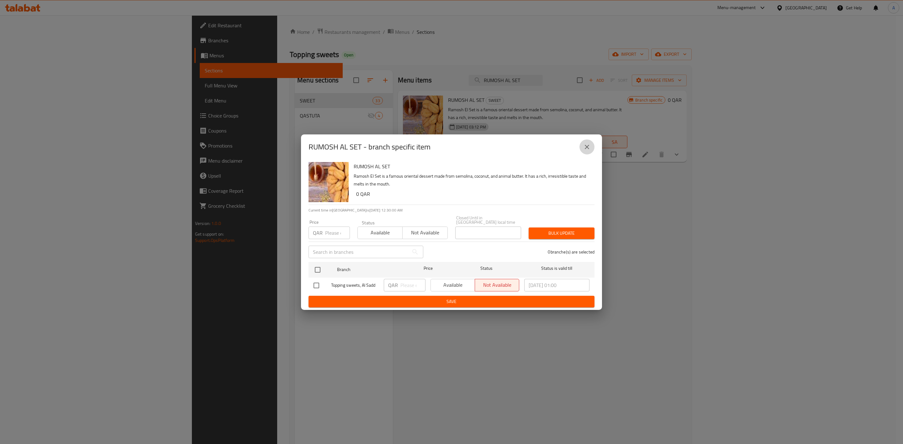
click at [589, 148] on icon "close" at bounding box center [587, 147] width 8 height 8
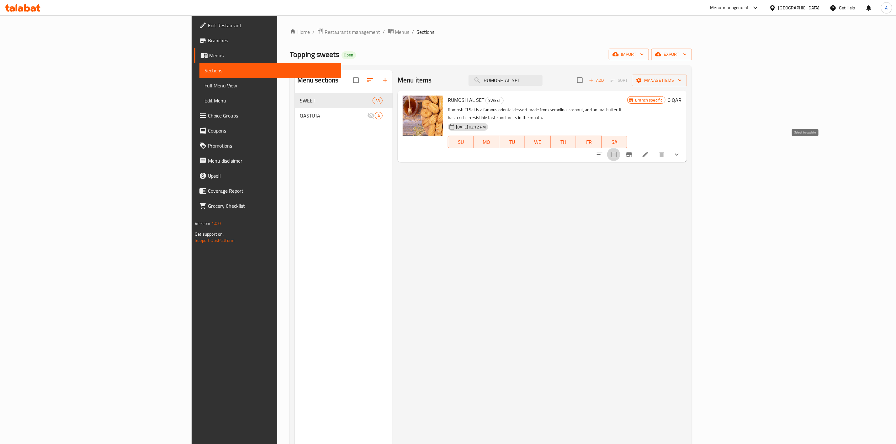
click at [620, 148] on input "checkbox" at bounding box center [613, 154] width 13 height 13
checkbox input "true"
click at [633, 151] on icon "Branch-specific-item" at bounding box center [629, 155] width 8 height 8
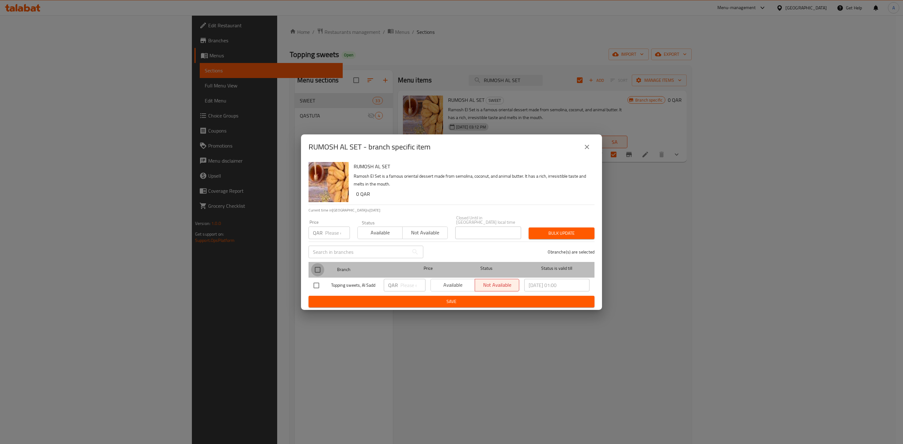
click at [315, 265] on input "checkbox" at bounding box center [317, 269] width 13 height 13
checkbox input "true"
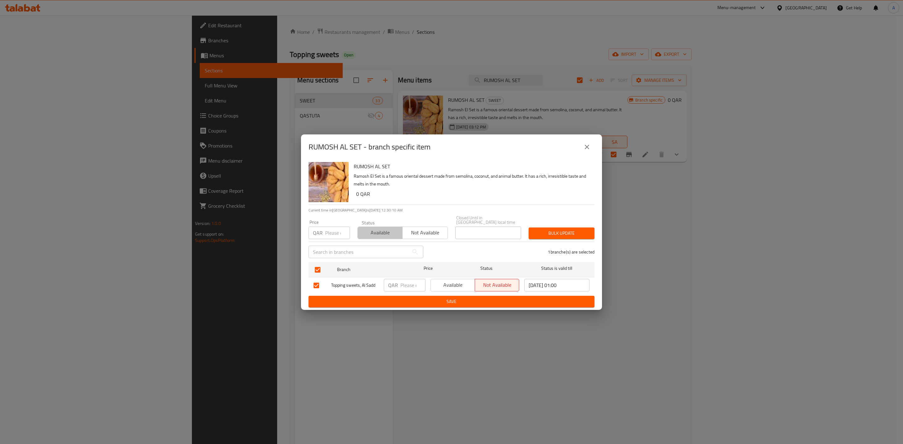
click at [371, 228] on span "Available" at bounding box center [380, 232] width 40 height 9
click at [575, 231] on span "Bulk update" at bounding box center [562, 234] width 56 height 8
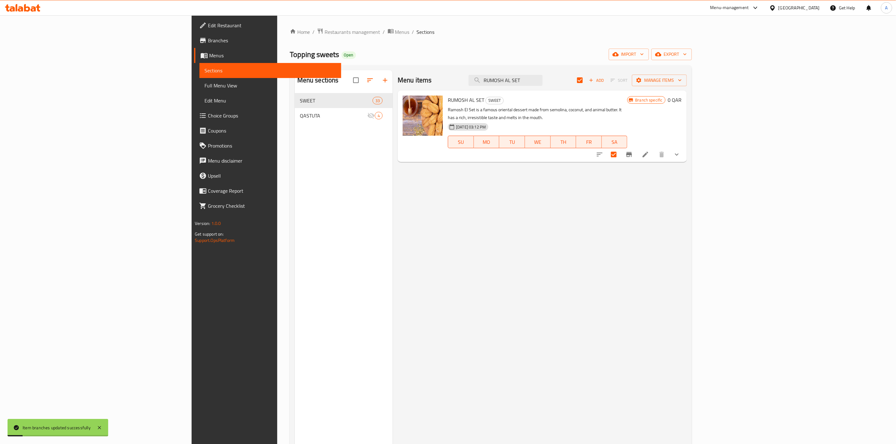
checkbox input "false"
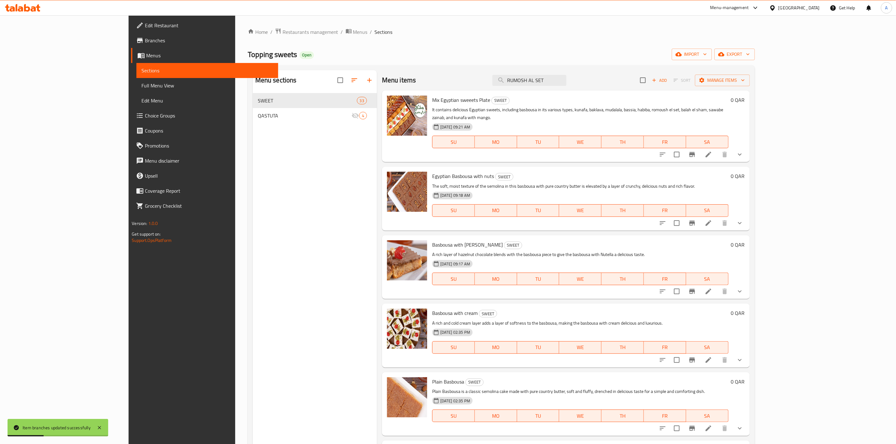
click at [602, 74] on div "Menu items RUMOSH AL SET Add Sort Manage items" at bounding box center [566, 80] width 368 height 20
click at [566, 78] on input "RUMOSH AL SET" at bounding box center [529, 80] width 74 height 11
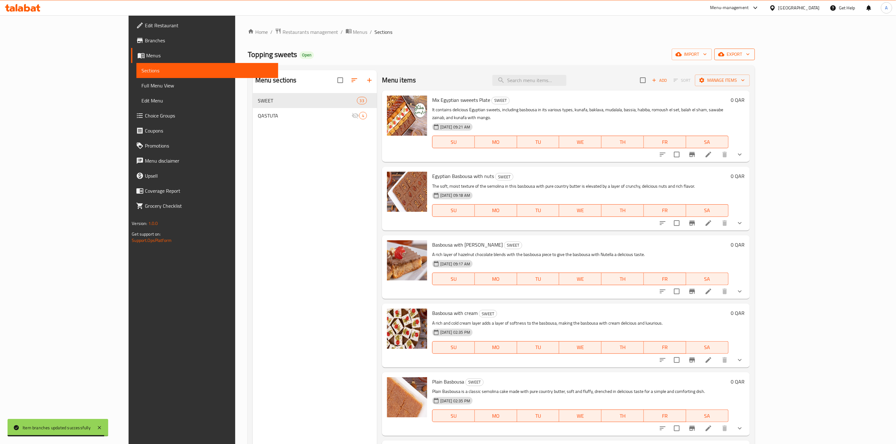
click at [750, 51] on span "export" at bounding box center [734, 54] width 30 height 8
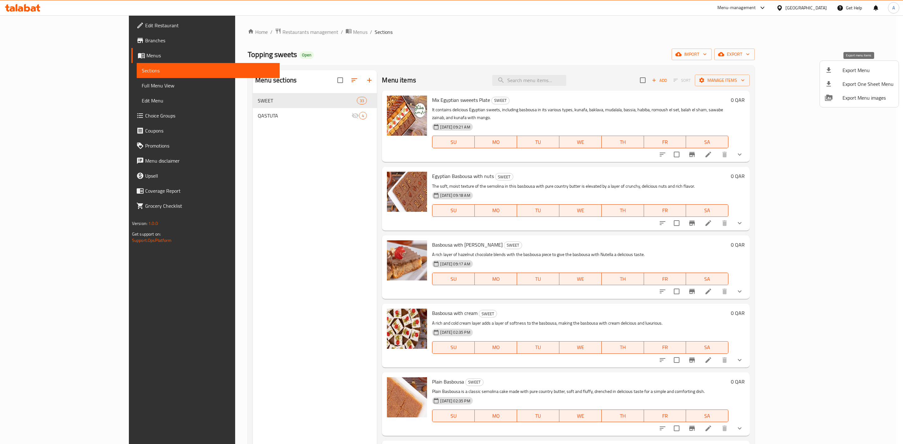
click at [860, 70] on span "Export Menu" at bounding box center [868, 70] width 51 height 8
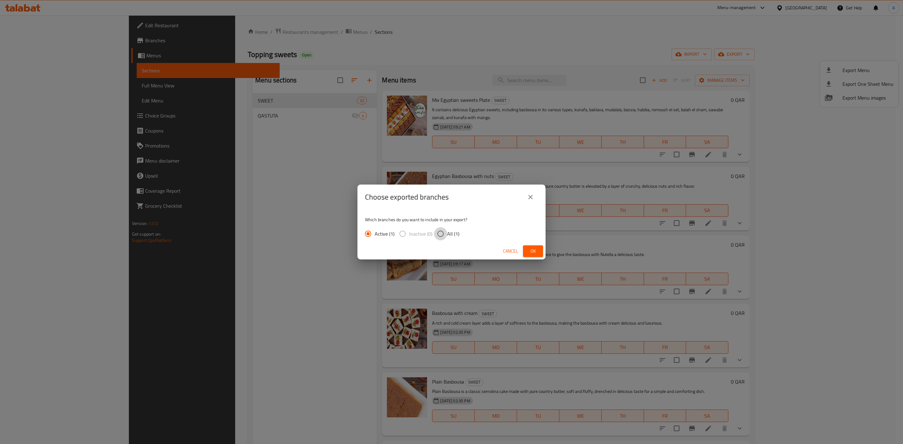
click at [439, 234] on input "All (1)" at bounding box center [440, 233] width 13 height 13
radio input "true"
click at [539, 253] on button "Ok" at bounding box center [533, 252] width 20 height 12
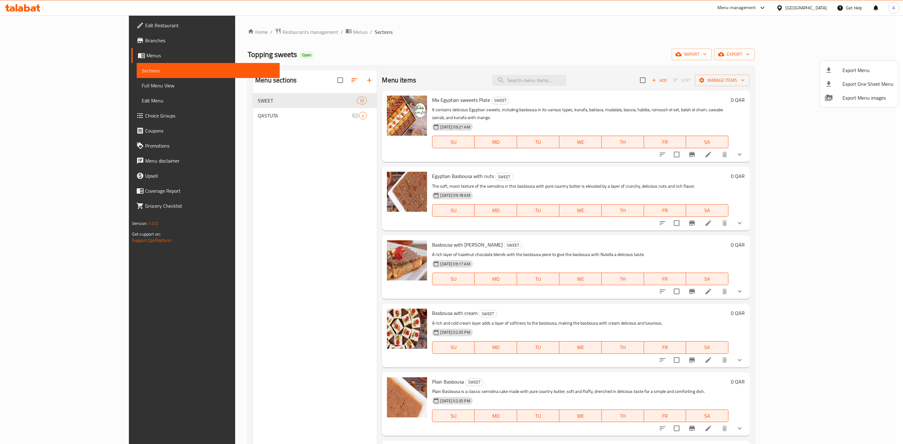
click at [454, 27] on div at bounding box center [451, 222] width 903 height 444
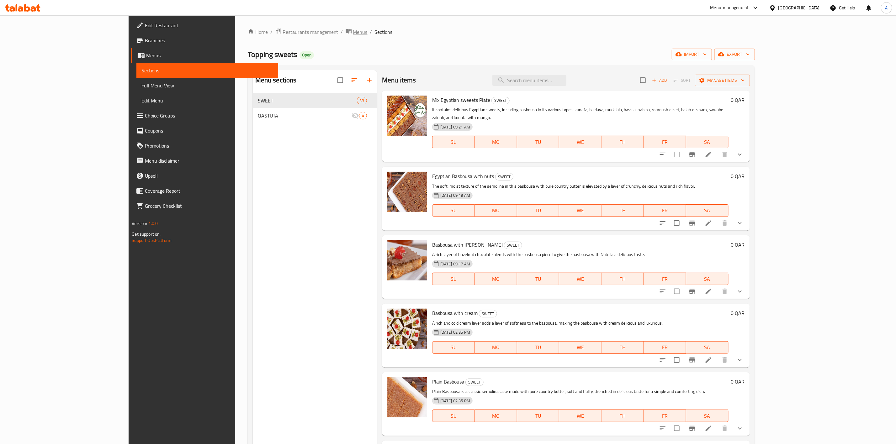
click at [353, 36] on span "Menus" at bounding box center [360, 32] width 14 height 8
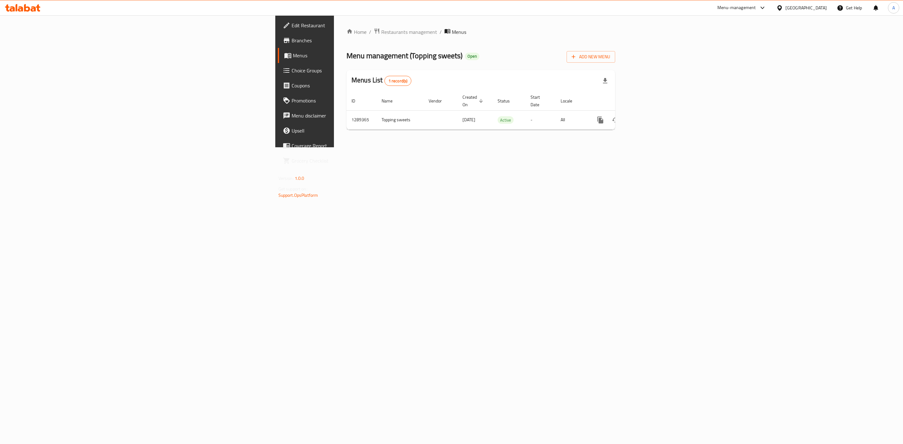
click at [820, 11] on div "[GEOGRAPHIC_DATA]" at bounding box center [806, 7] width 41 height 7
click at [740, 62] on div "[GEOGRAPHIC_DATA]" at bounding box center [759, 64] width 41 height 7
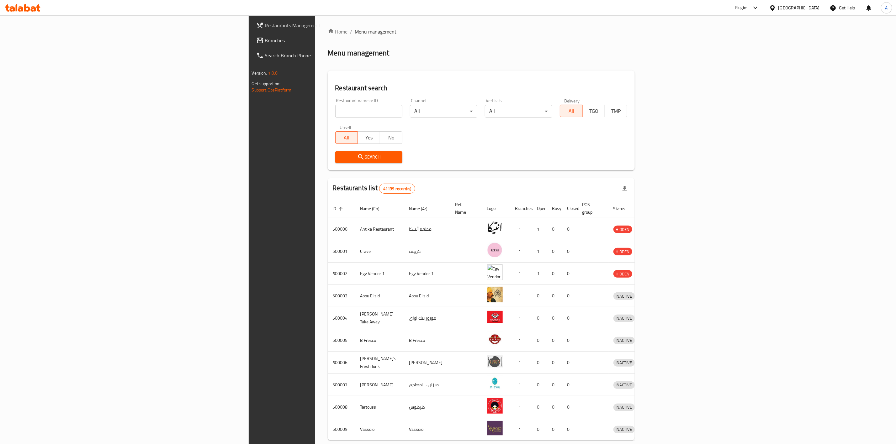
click at [265, 37] on span "Branches" at bounding box center [329, 41] width 128 height 8
